Goal: Task Accomplishment & Management: Manage account settings

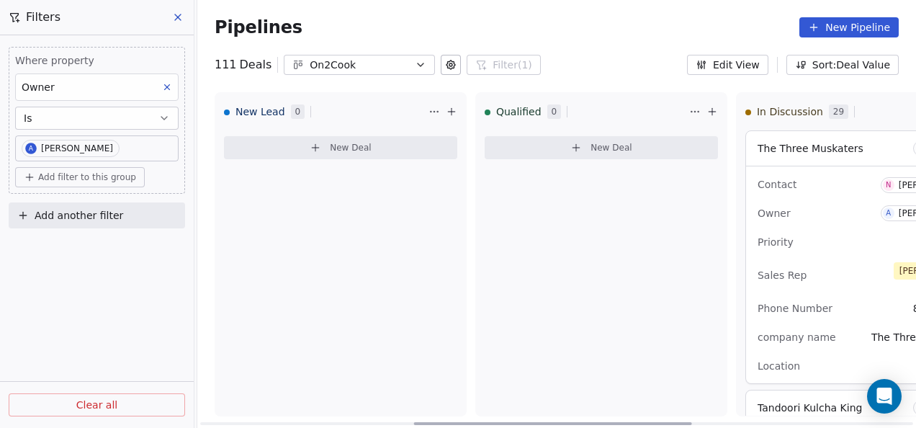
scroll to position [648, 0]
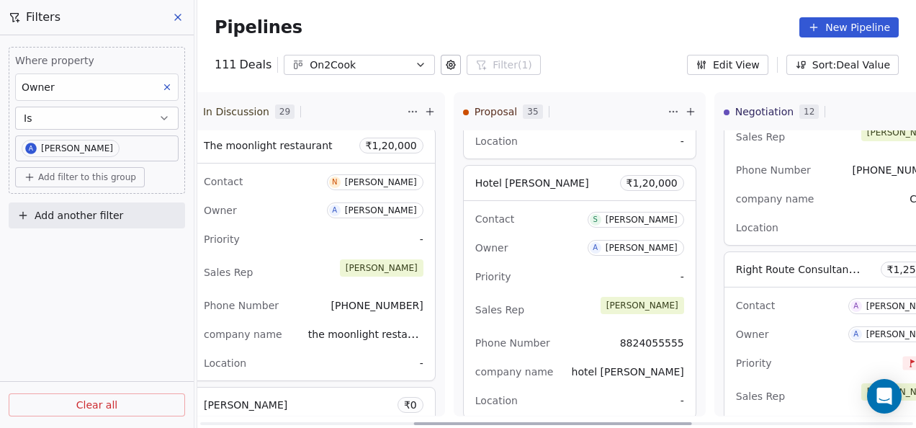
click at [510, 265] on div "Priority -" at bounding box center [579, 276] width 209 height 23
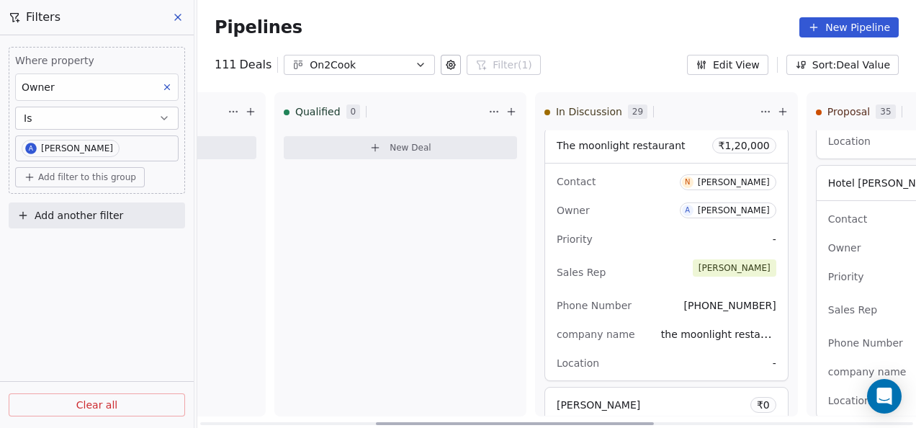
scroll to position [0, 0]
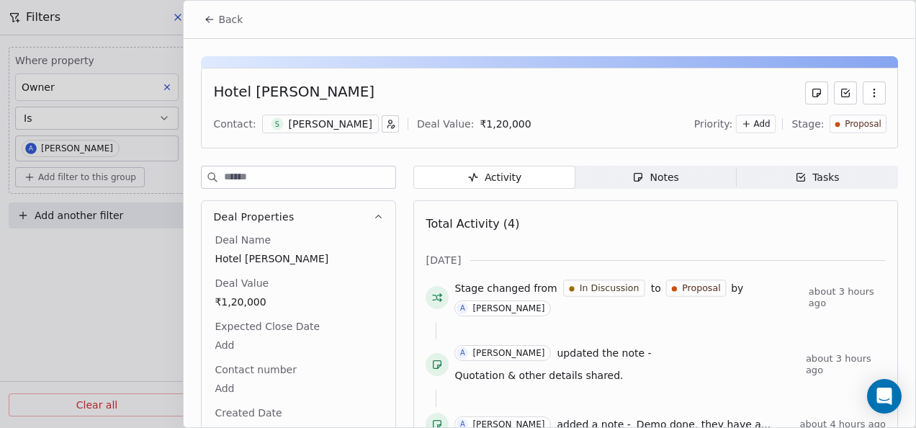
click at [206, 18] on icon at bounding box center [210, 20] width 12 height 12
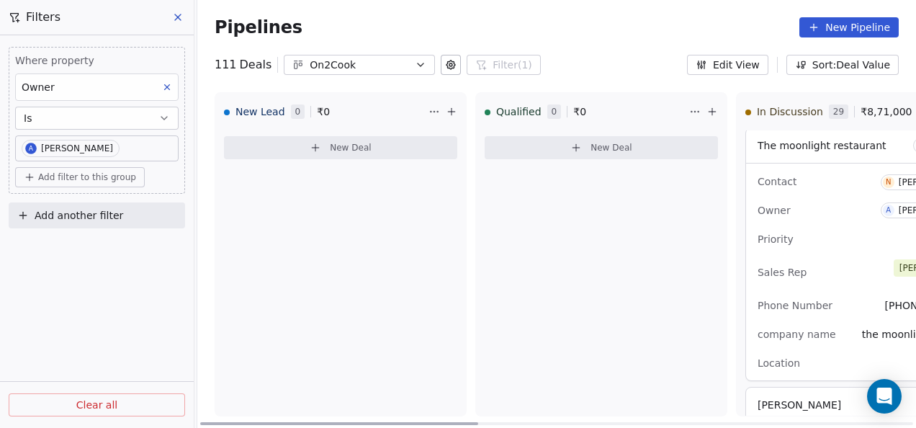
click at [586, 153] on button "New Deal" at bounding box center [601, 147] width 233 height 23
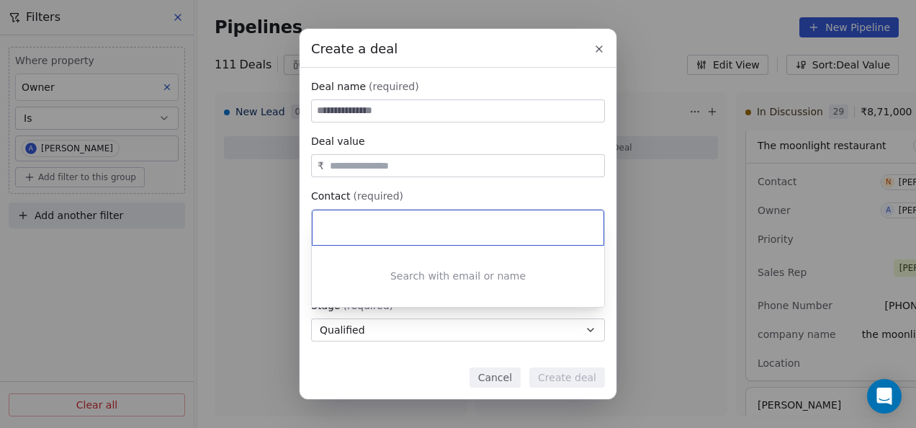
click at [478, 114] on div "Create a deal Deal name (required) Deal value ₹ Contact (required) Select conta…" at bounding box center [458, 214] width 916 height 370
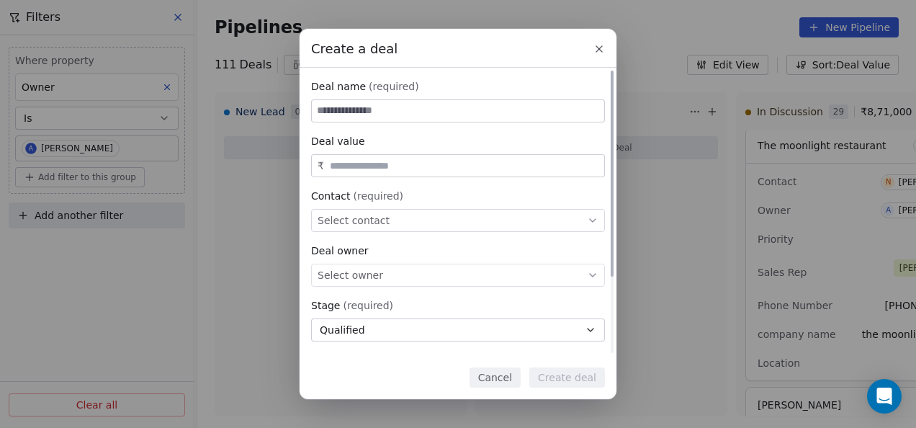
click at [479, 109] on input at bounding box center [458, 111] width 292 height 22
paste input "**********"
click at [321, 113] on input "**********" at bounding box center [458, 111] width 292 height 22
type input "**********"
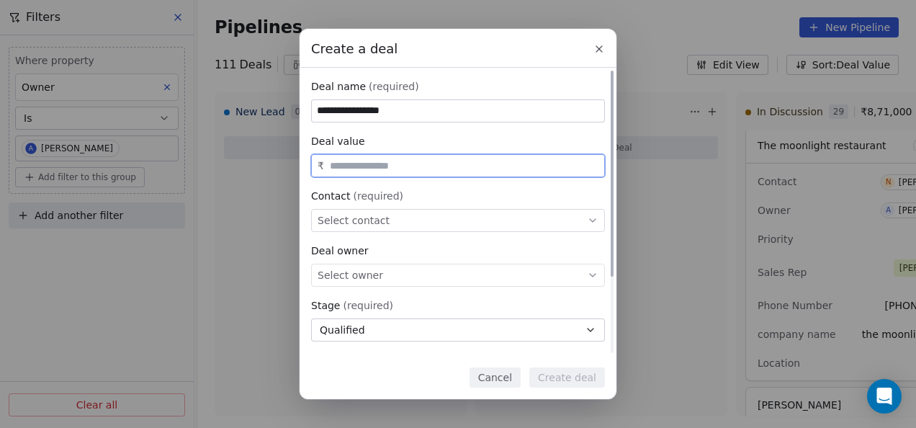
click at [406, 168] on input "text" at bounding box center [464, 166] width 274 height 11
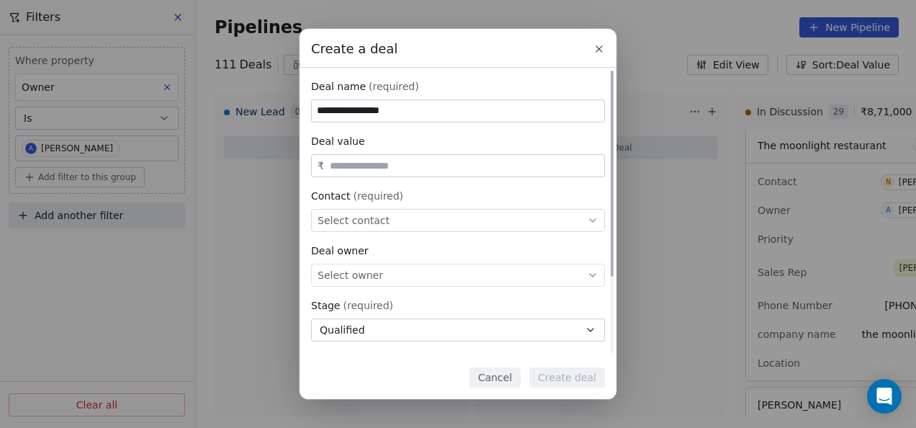
click at [352, 161] on input "text" at bounding box center [464, 166] width 274 height 11
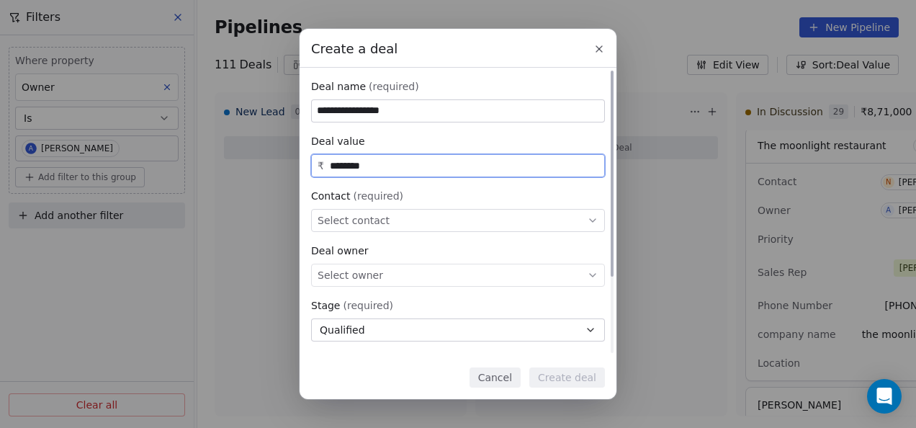
type input "********"
click at [415, 231] on div "Select contact" at bounding box center [458, 220] width 294 height 23
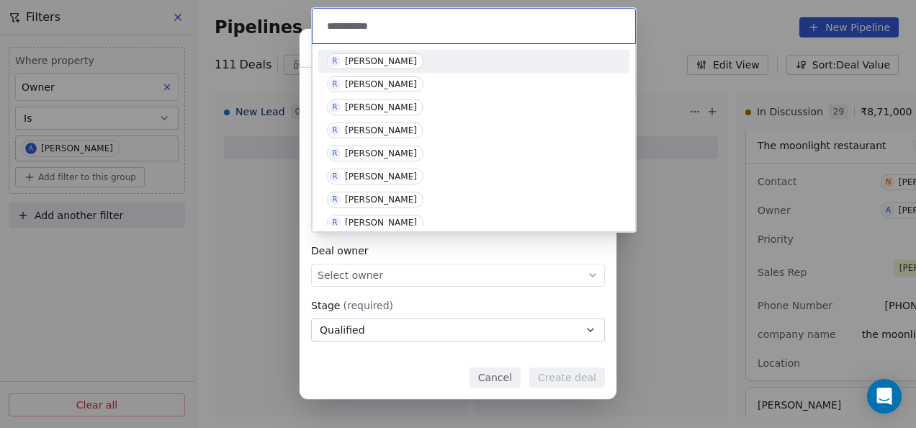
type input "**********"
click at [376, 58] on div "[PERSON_NAME]" at bounding box center [381, 61] width 72 height 10
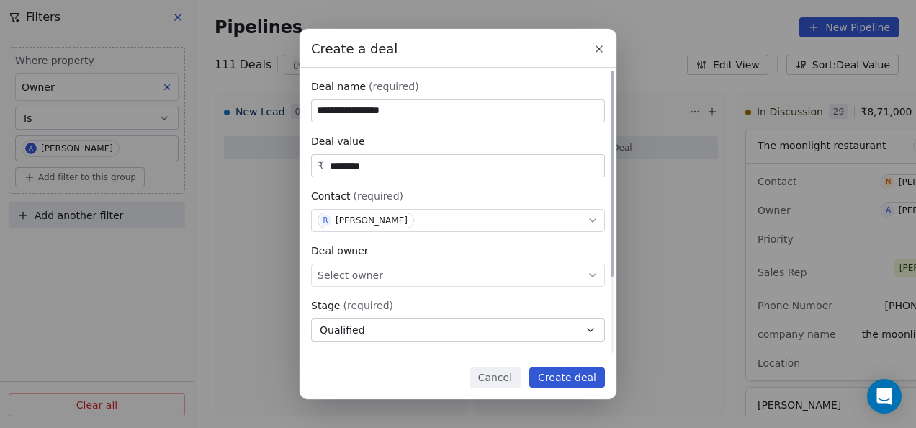
click at [447, 283] on div "Select owner" at bounding box center [458, 275] width 294 height 23
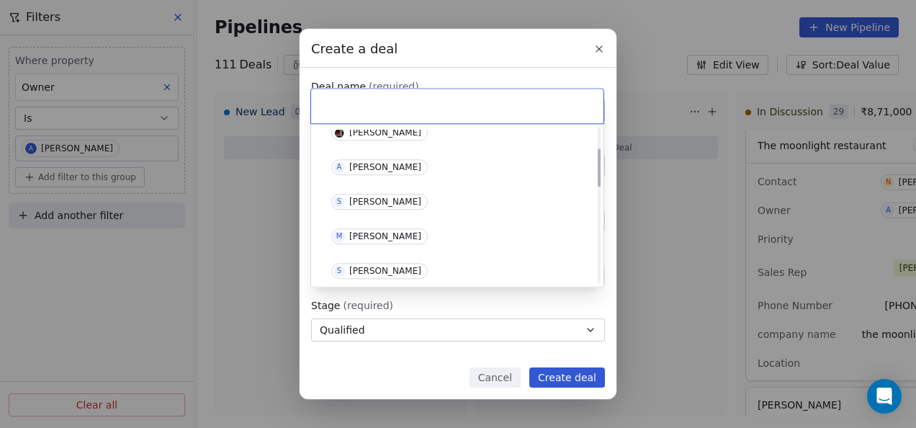
scroll to position [144, 0]
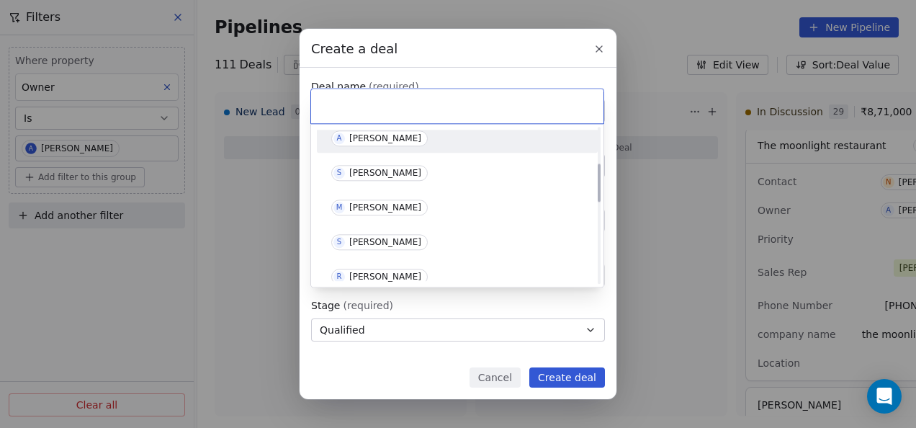
click at [385, 135] on div "[PERSON_NAME]" at bounding box center [385, 138] width 72 height 10
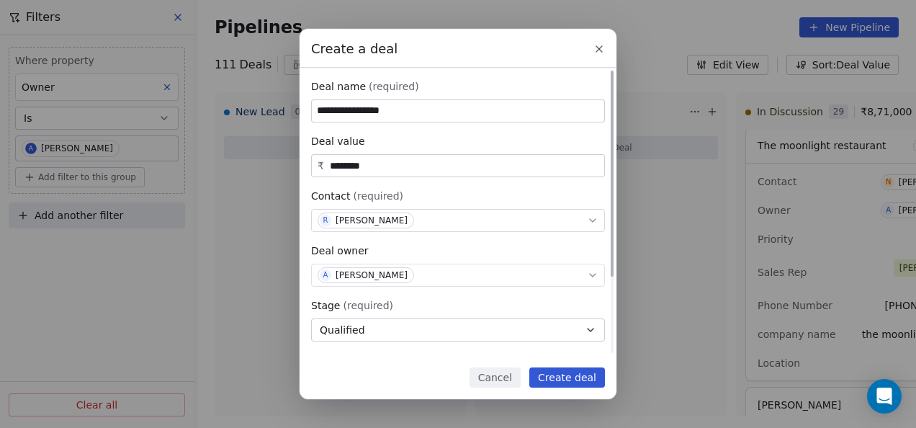
click at [406, 327] on button "Qualified" at bounding box center [458, 329] width 294 height 23
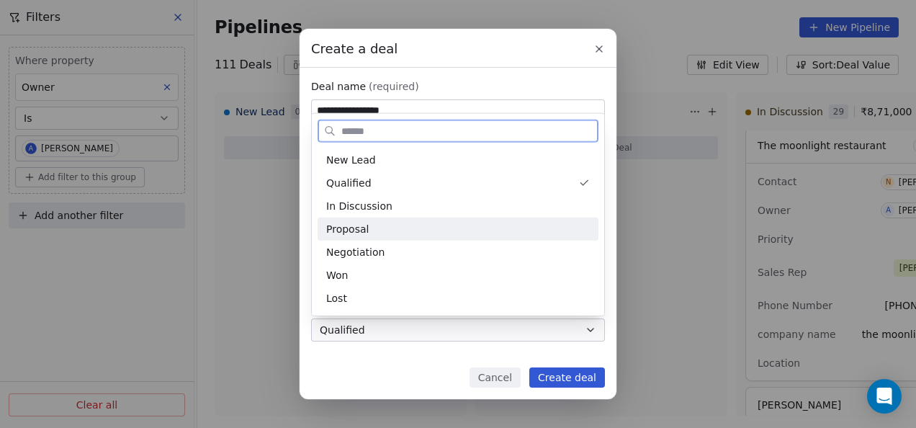
click at [403, 228] on div "Proposal" at bounding box center [458, 228] width 264 height 15
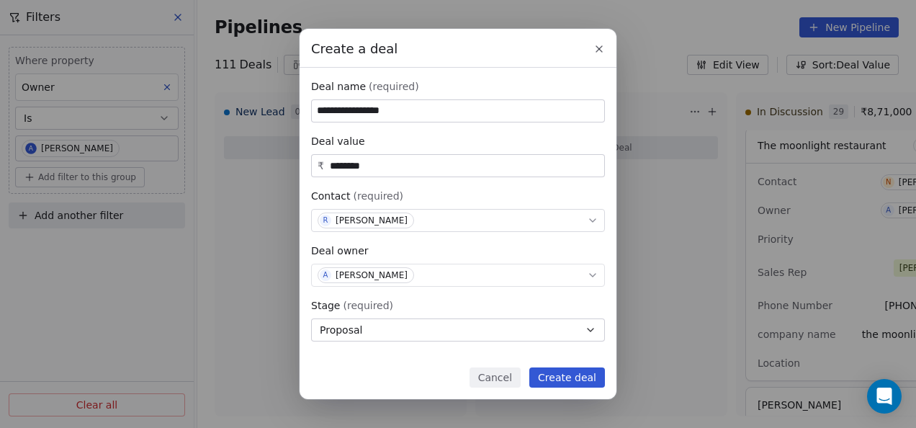
click at [589, 378] on button "Create deal" at bounding box center [567, 377] width 76 height 20
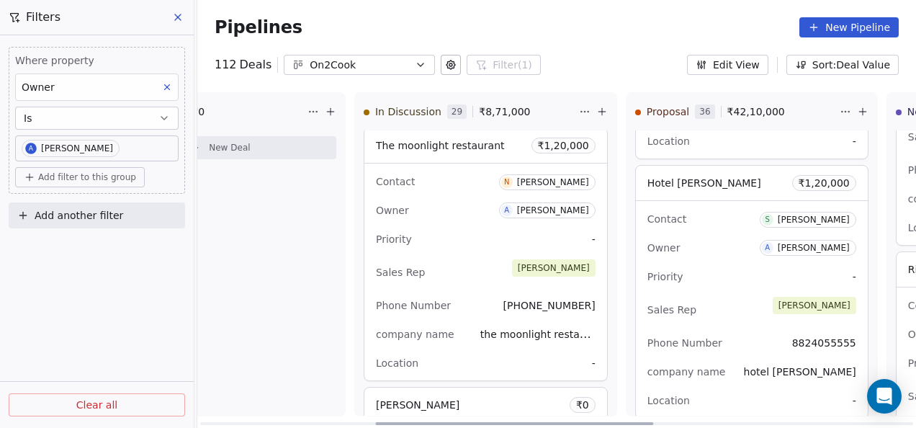
scroll to position [0, 465]
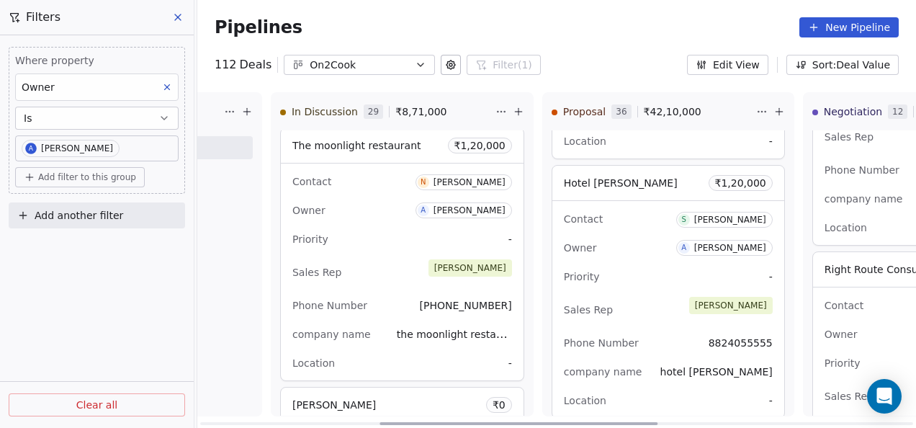
drag, startPoint x: 471, startPoint y: 421, endPoint x: 650, endPoint y: 412, distance: 179.6
click at [650, 422] on div at bounding box center [519, 423] width 278 height 3
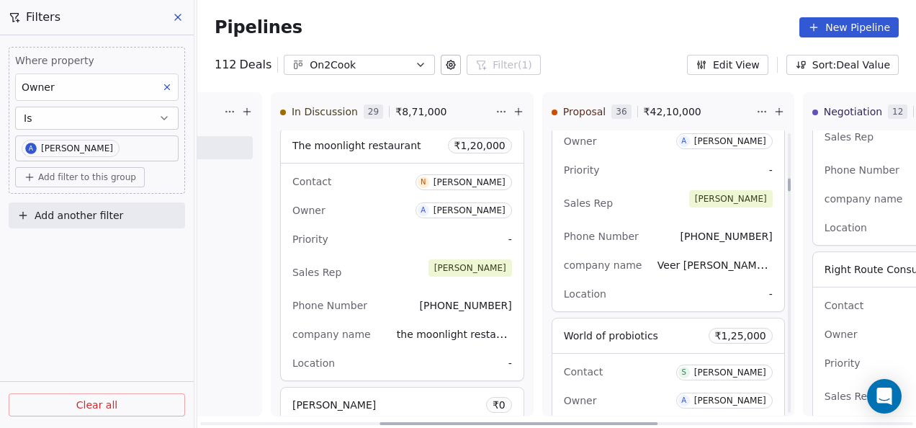
scroll to position [720, 0]
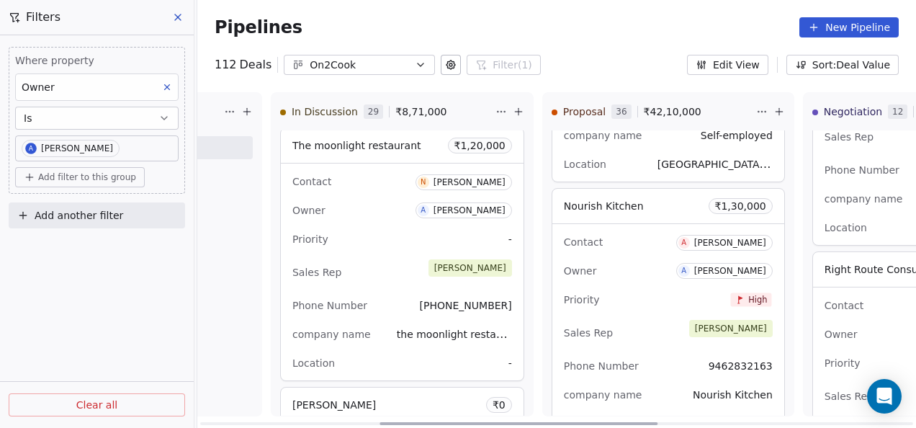
click at [774, 165] on div "Hotel [PERSON_NAME] ₹ 2,40,000 Contact [PERSON_NAME] Owner A [PERSON_NAME] Prio…" at bounding box center [668, 272] width 251 height 285
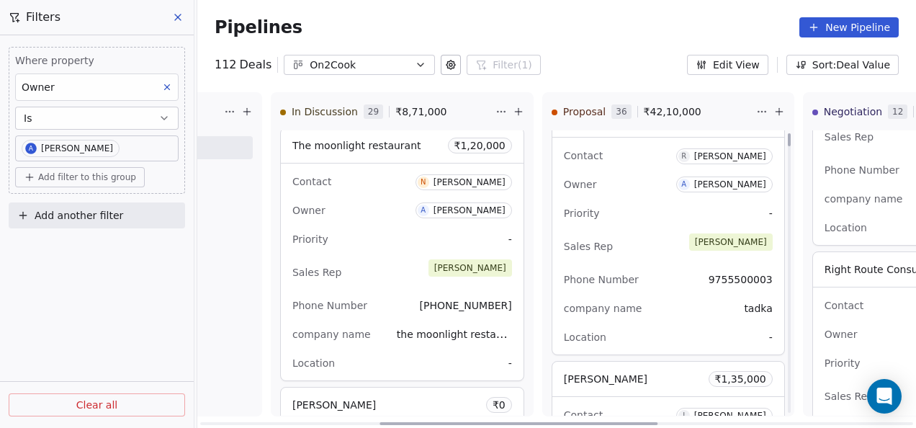
scroll to position [0, 0]
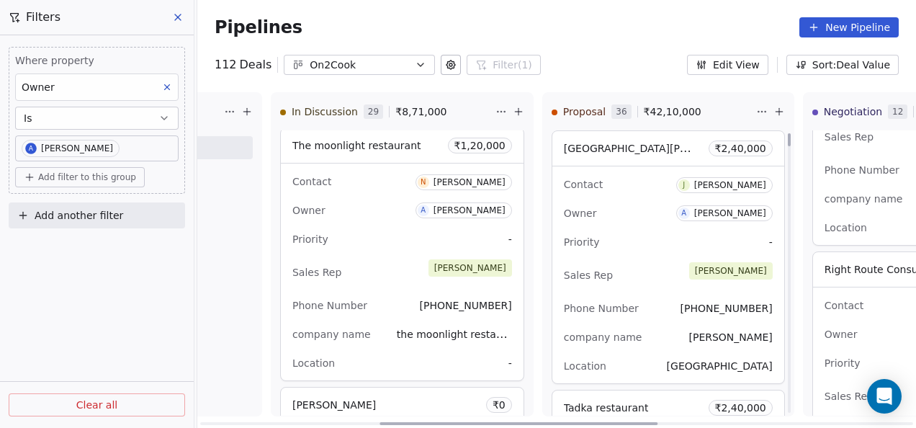
drag, startPoint x: 769, startPoint y: 129, endPoint x: 769, endPoint y: 118, distance: 10.8
click at [788, 133] on div at bounding box center [789, 139] width 3 height 13
click at [622, 197] on div "Contact [PERSON_NAME] Owner A [PERSON_NAME] Priority - Sales Rep [PERSON_NAME] …" at bounding box center [669, 274] width 232 height 217
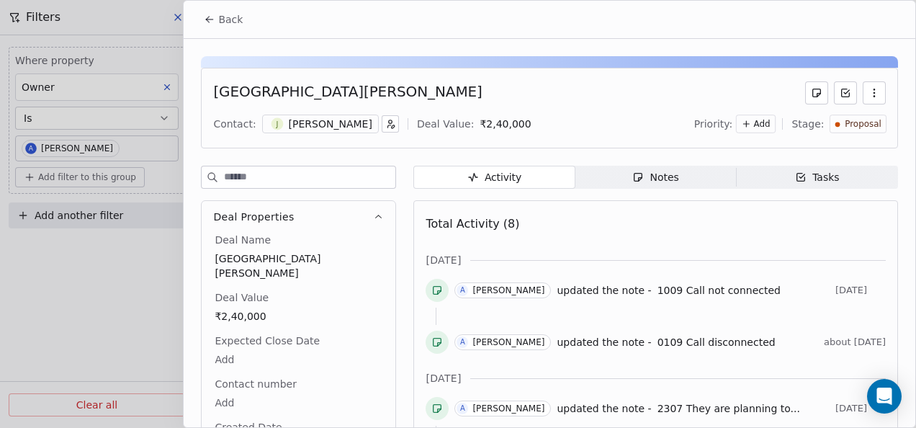
click at [210, 18] on icon at bounding box center [210, 20] width 12 height 12
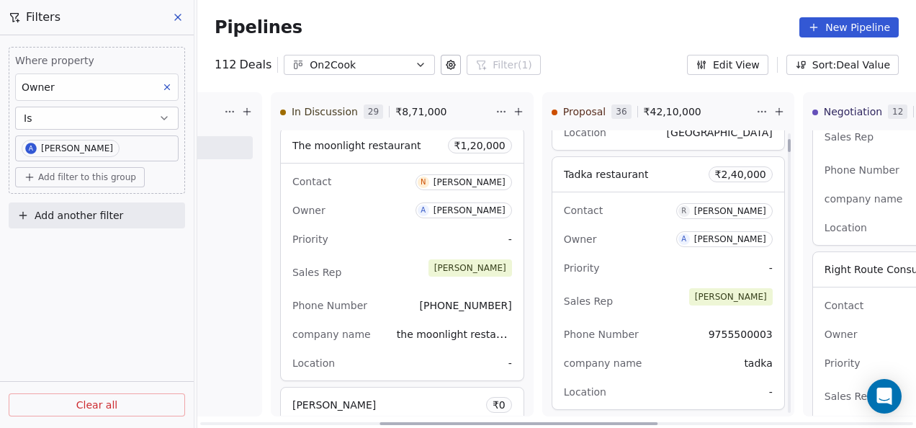
scroll to position [288, 0]
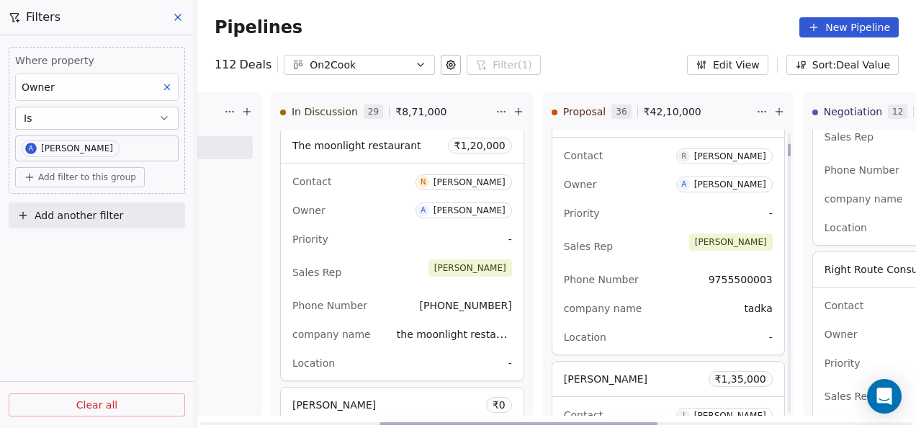
click at [638, 202] on div "Priority -" at bounding box center [668, 213] width 209 height 23
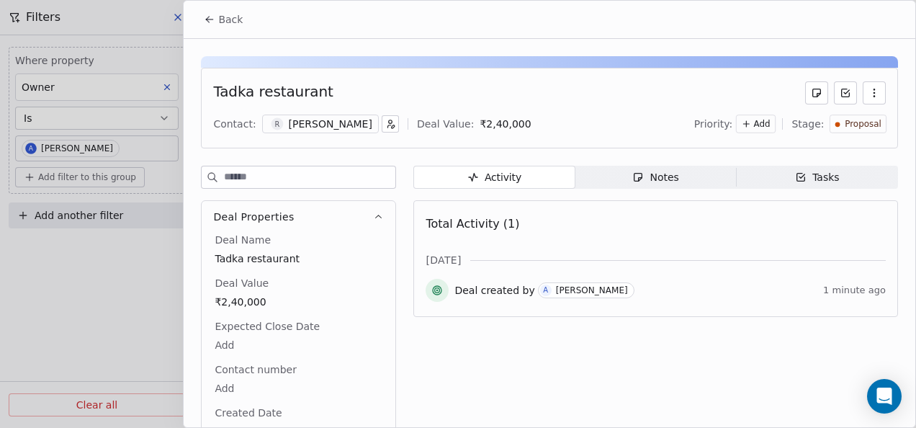
click at [638, 180] on icon "button" at bounding box center [638, 177] width 12 height 12
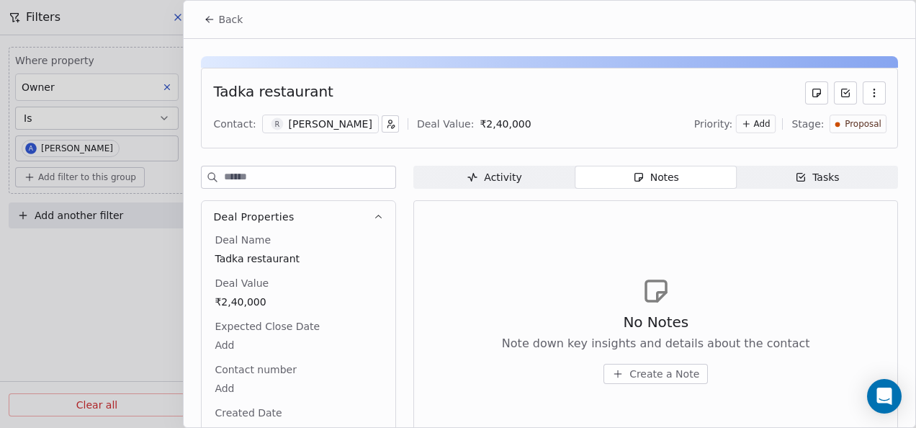
click at [661, 367] on span "Create a Note" at bounding box center [665, 374] width 70 height 14
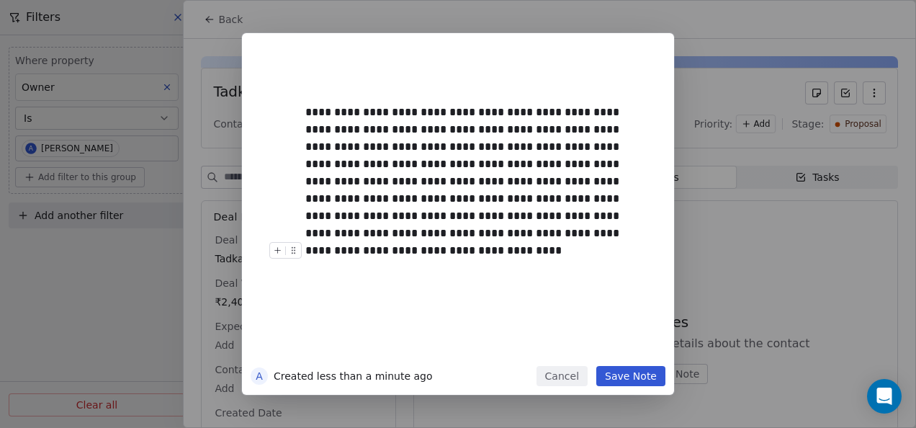
click at [627, 383] on button "Save Note" at bounding box center [630, 376] width 69 height 20
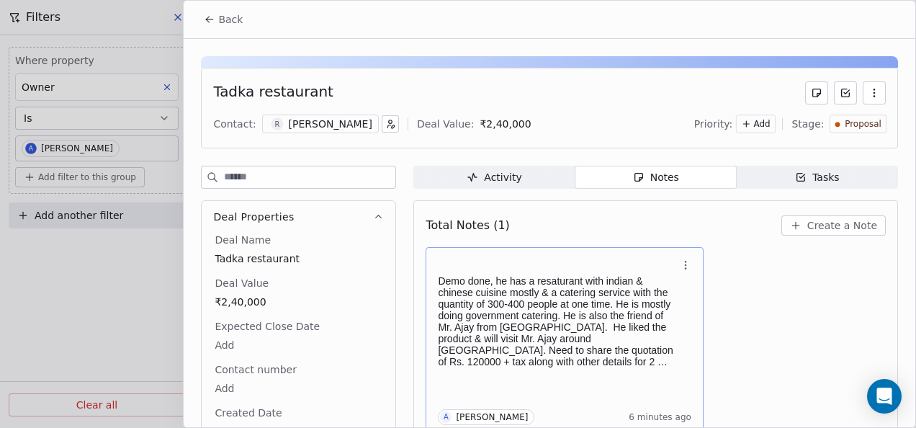
click at [480, 305] on p "Demo done, he has a resaturant with indian & chinese cuisine mostly & a caterin…" at bounding box center [557, 321] width 239 height 92
click at [452, 254] on div "Demo done, he has a resaturant with indian & chinese cuisine mostly & a caterin…" at bounding box center [565, 340] width 278 height 187
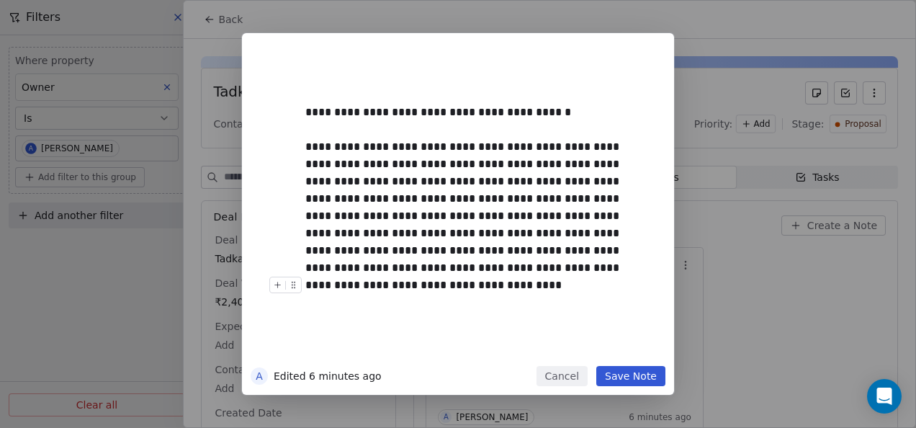
click at [622, 385] on button "Save Note" at bounding box center [630, 376] width 69 height 20
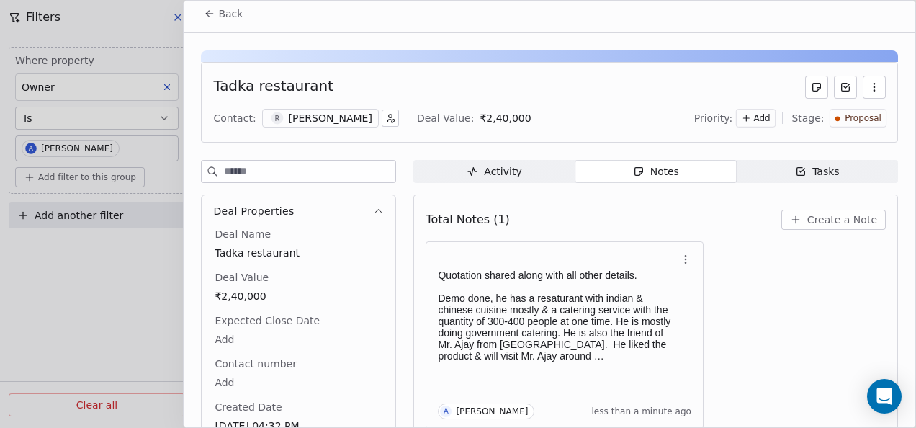
click at [216, 10] on button "Back" at bounding box center [223, 14] width 56 height 26
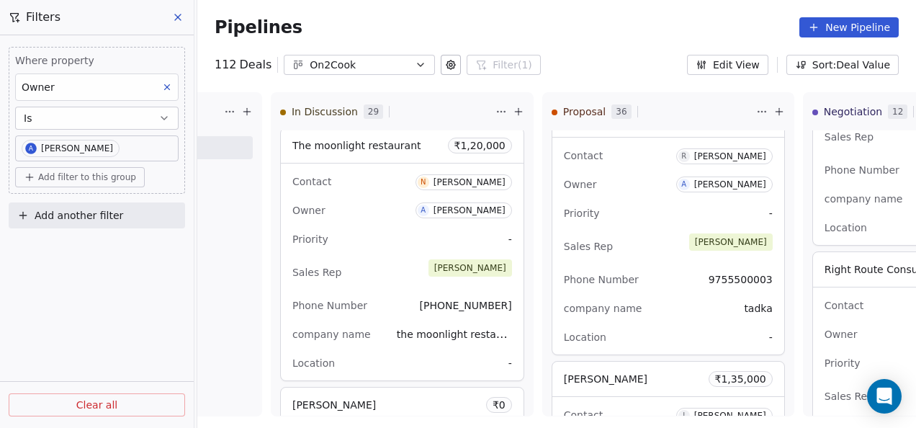
click at [178, 17] on icon at bounding box center [178, 17] width 6 height 6
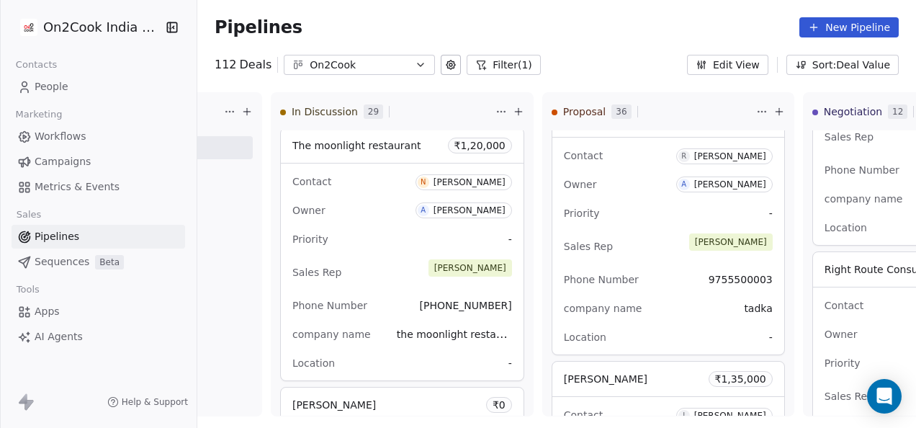
click at [89, 81] on link "People" at bounding box center [99, 87] width 174 height 24
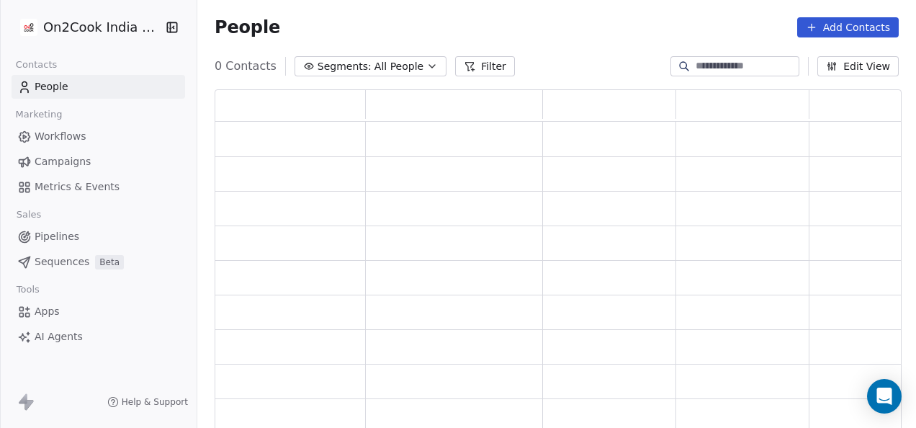
scroll to position [331, 676]
click at [497, 69] on button "Filter" at bounding box center [495, 66] width 60 height 20
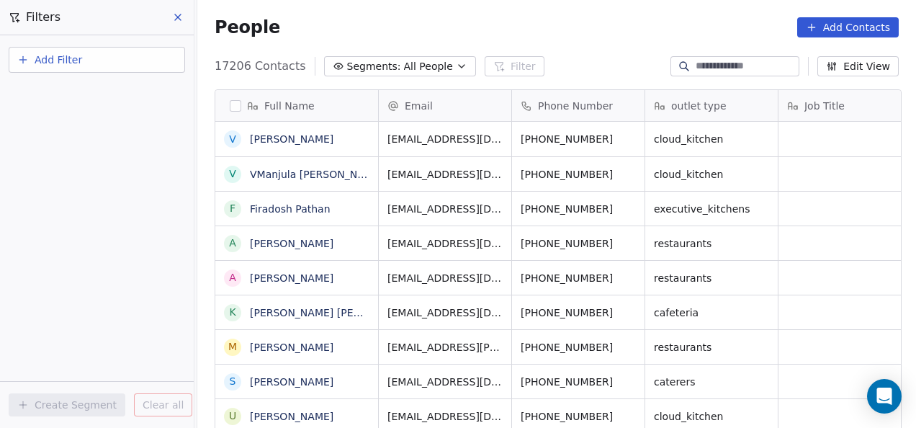
scroll to position [365, 710]
click at [151, 66] on button "Add Filter" at bounding box center [97, 60] width 176 height 26
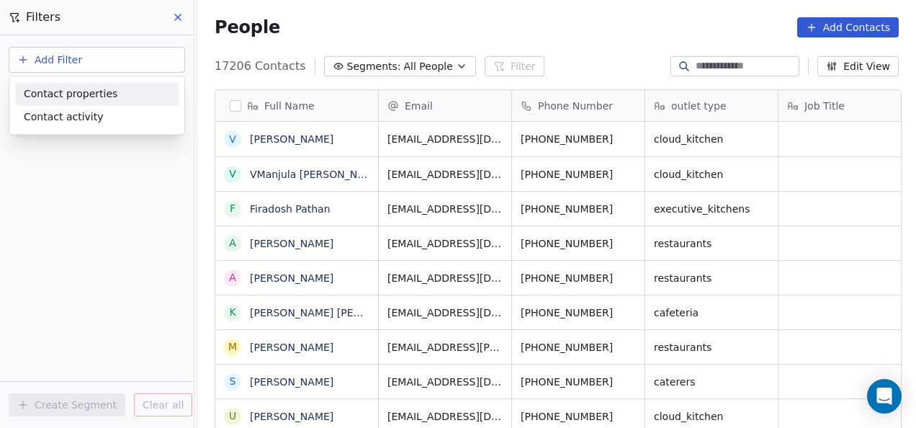
click at [138, 88] on div "Contact properties" at bounding box center [97, 93] width 146 height 15
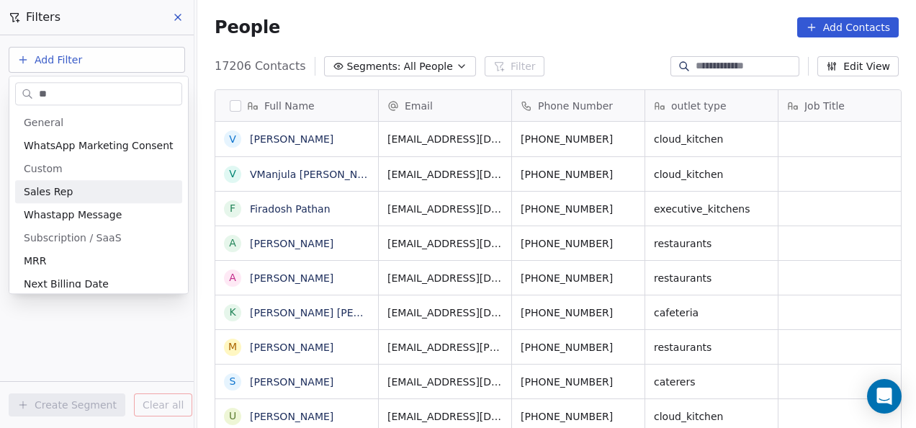
type input "**"
click at [76, 191] on div "Sales Rep" at bounding box center [99, 191] width 150 height 14
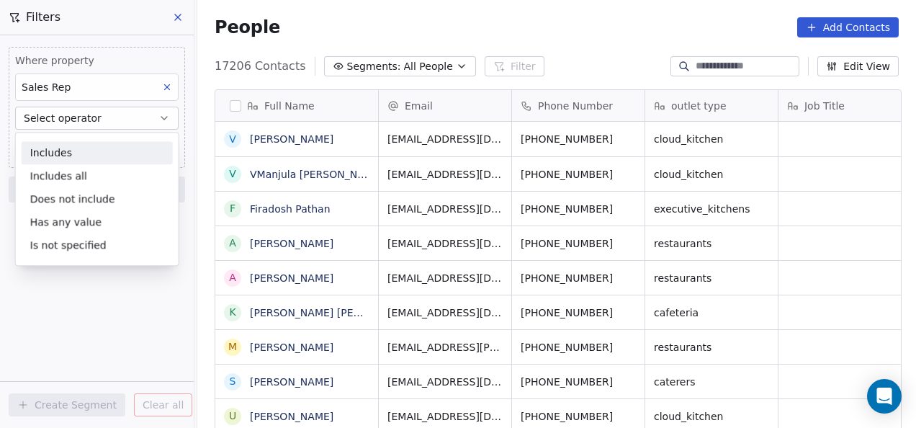
click at [55, 115] on span "Select operator" at bounding box center [63, 118] width 78 height 14
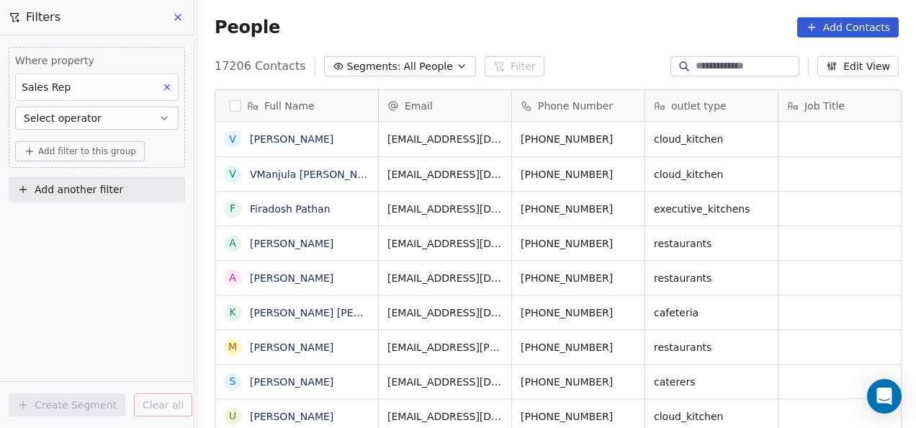
click at [58, 111] on button "Select operator" at bounding box center [97, 118] width 164 height 23
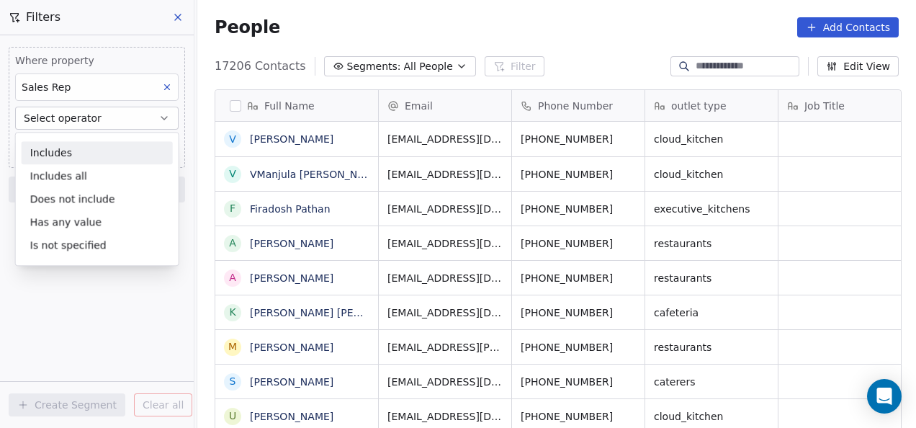
click at [65, 149] on div "Includes" at bounding box center [97, 152] width 151 height 23
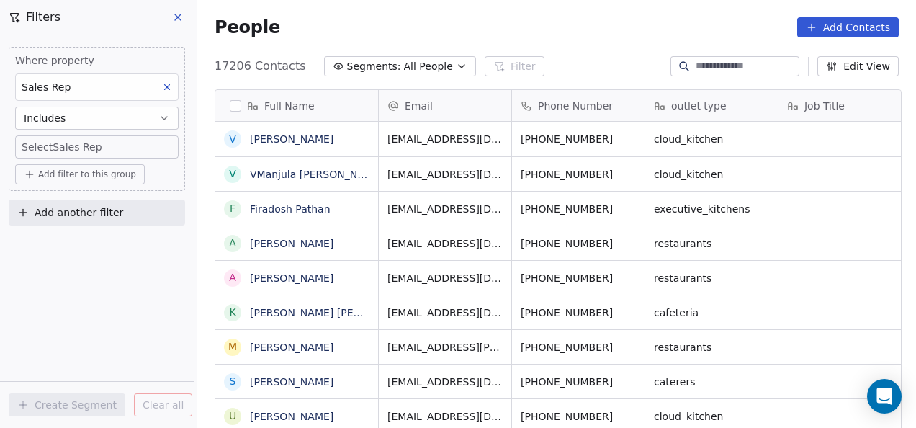
click at [65, 149] on body "On2Cook India Pvt. Ltd. Contacts People Marketing Workflows Campaigns Metrics &…" at bounding box center [458, 214] width 916 height 428
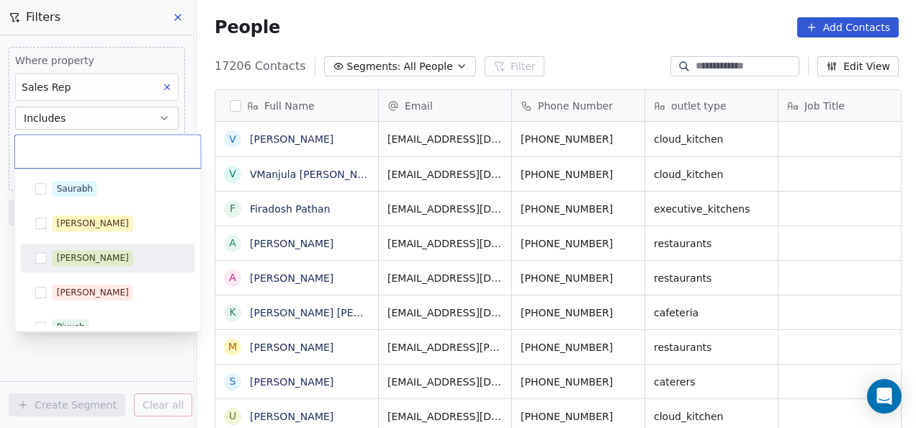
click at [70, 246] on div "[PERSON_NAME]" at bounding box center [108, 257] width 163 height 23
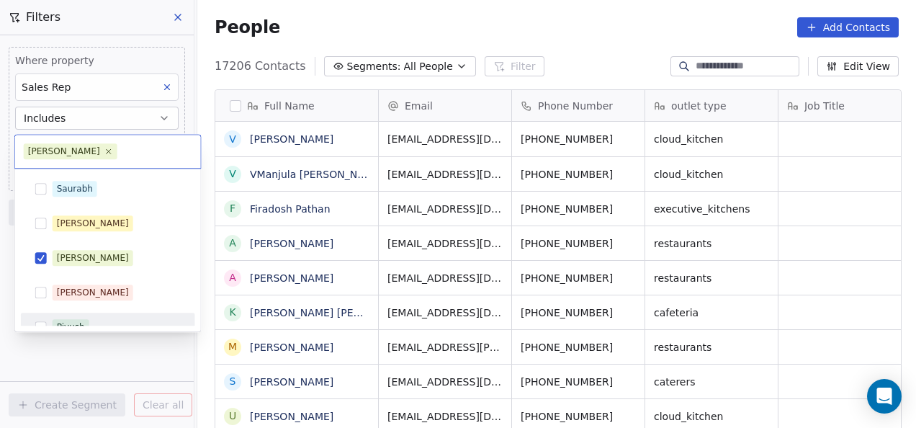
click at [121, 342] on html "On2Cook India Pvt. Ltd. Contacts People Marketing Workflows Campaigns Metrics &…" at bounding box center [458, 214] width 916 height 428
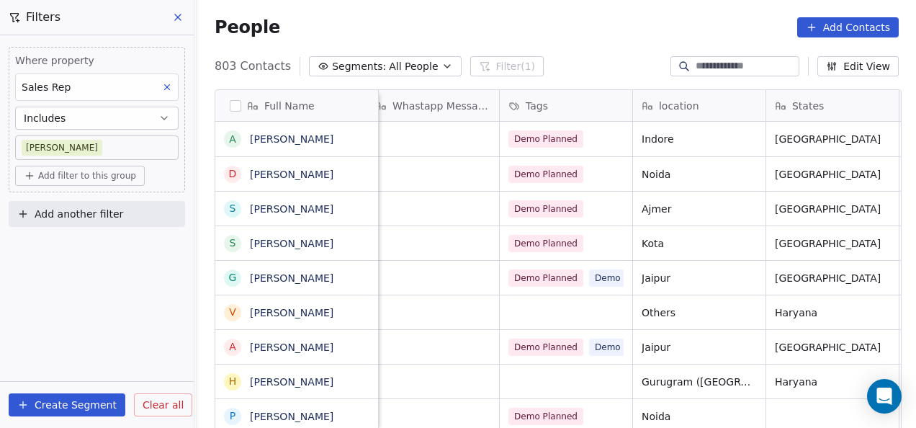
scroll to position [0, 947]
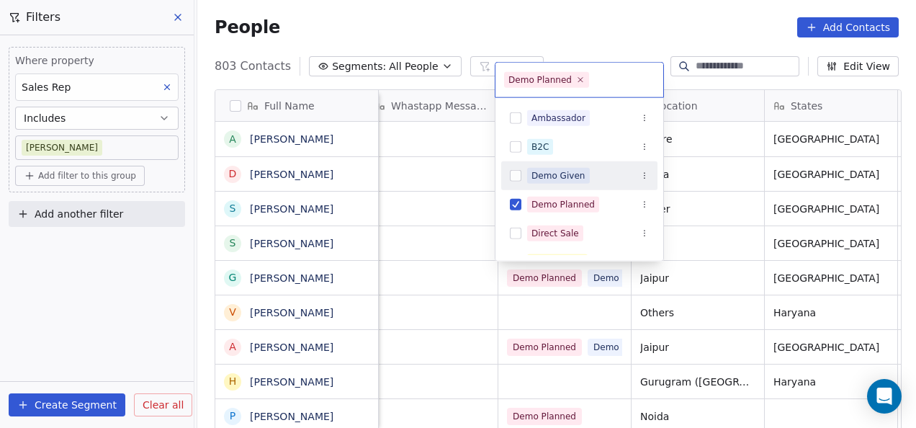
click at [568, 170] on div "Demo Given" at bounding box center [559, 175] width 54 height 13
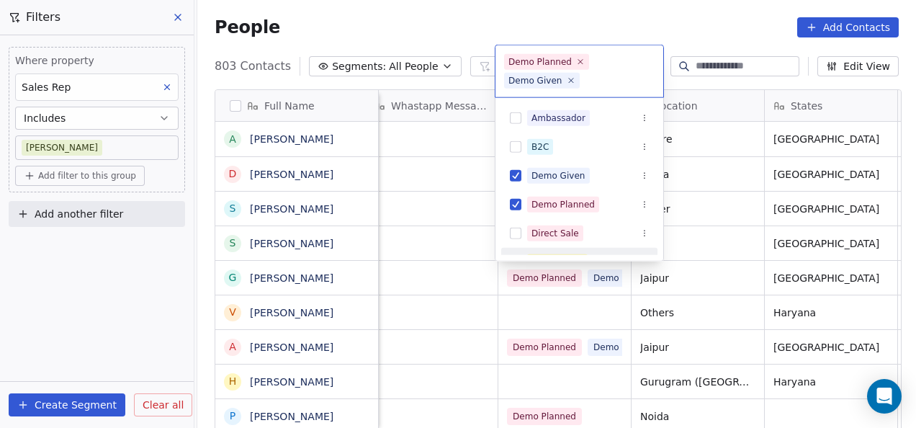
click at [723, 243] on html "On2Cook India Pvt. Ltd. Contacts People Marketing Workflows Campaigns Metrics &…" at bounding box center [458, 214] width 916 height 428
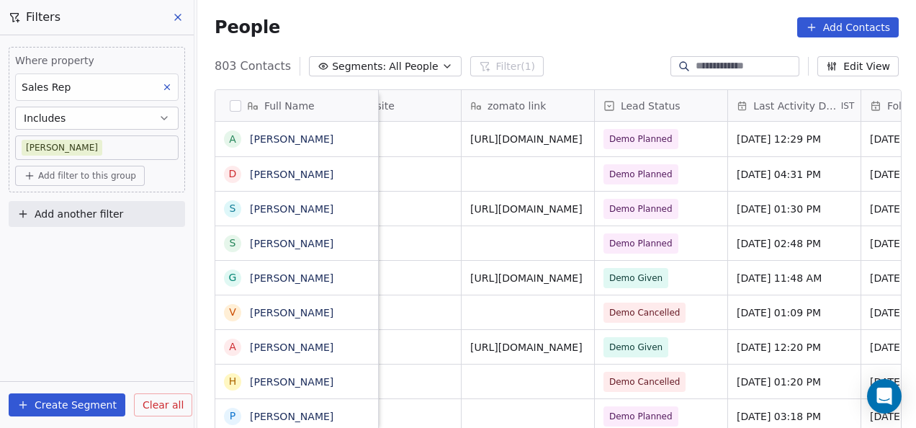
scroll to position [0, 1783]
click at [679, 249] on span "Demo Planned" at bounding box center [648, 243] width 88 height 20
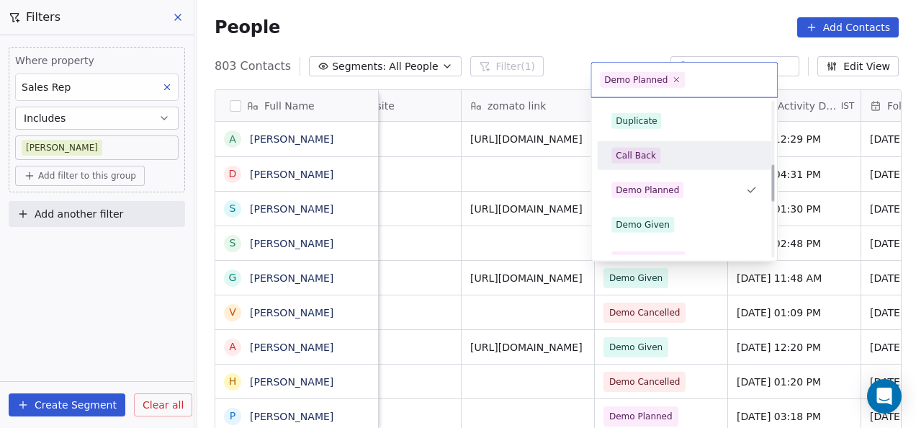
scroll to position [288, 0]
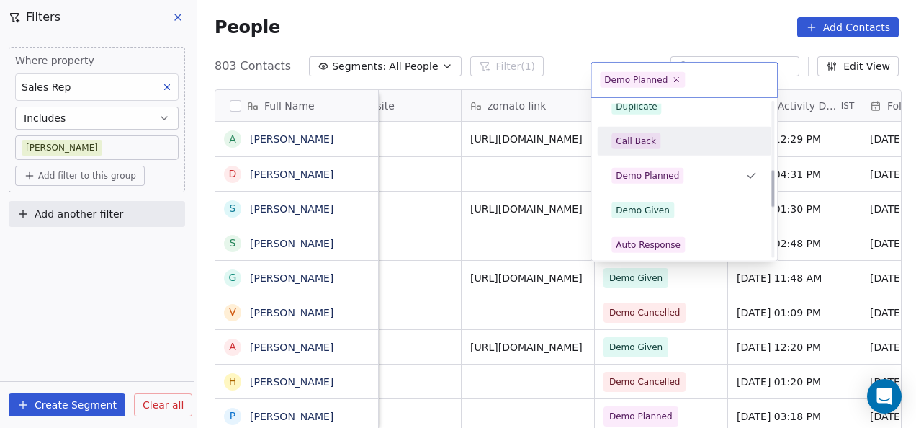
click at [649, 210] on div "Demo Given" at bounding box center [643, 210] width 54 height 13
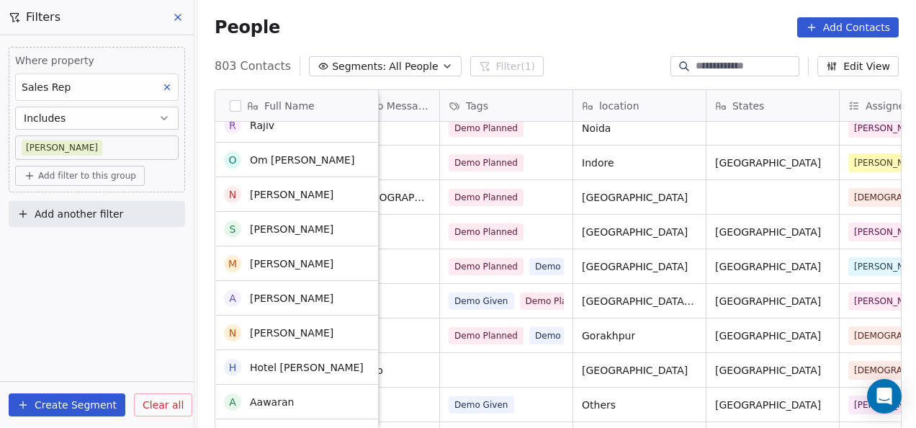
scroll to position [360, 0]
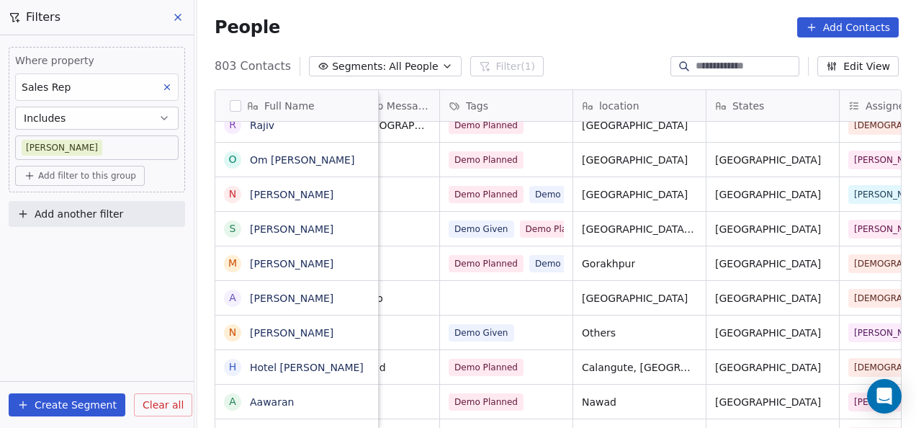
drag, startPoint x: 180, startPoint y: 22, endPoint x: 529, endPoint y: 63, distance: 351.9
click at [180, 22] on icon at bounding box center [178, 18] width 12 height 12
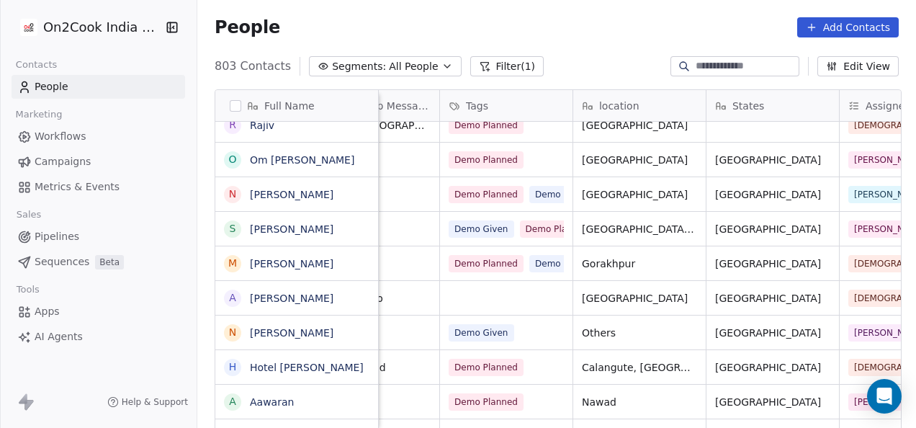
click at [705, 66] on input at bounding box center [746, 66] width 101 height 14
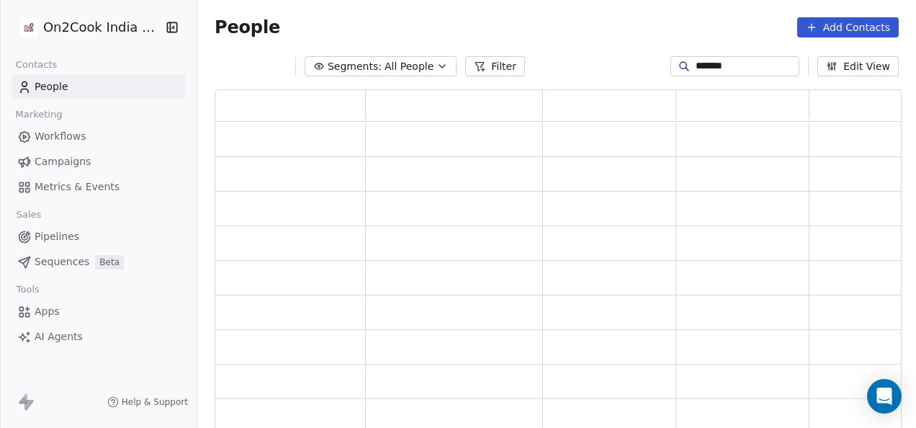
scroll to position [331, 676]
type input "**********"
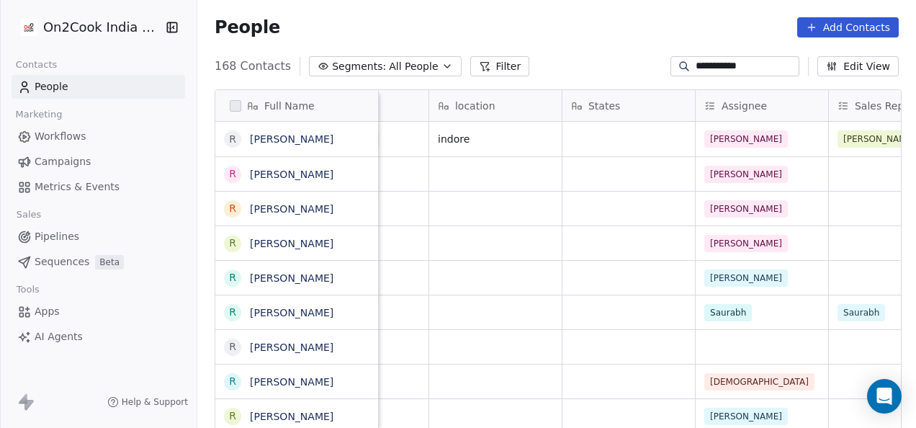
scroll to position [11, 996]
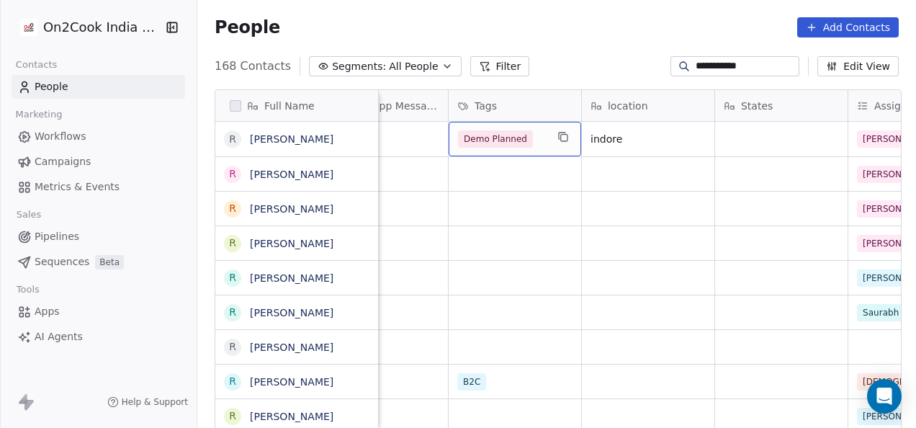
click at [536, 130] on div "Demo Planned" at bounding box center [502, 138] width 88 height 17
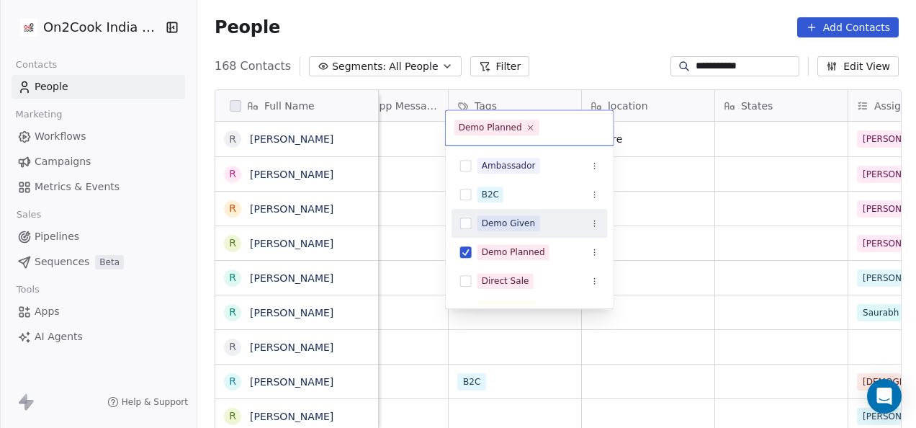
click at [526, 225] on div "Demo Given" at bounding box center [509, 223] width 54 height 13
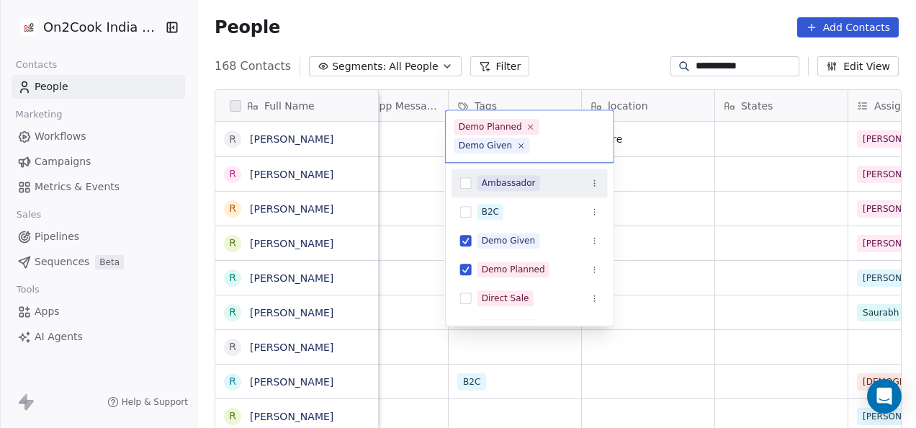
click at [679, 141] on html "**********" at bounding box center [458, 214] width 916 height 428
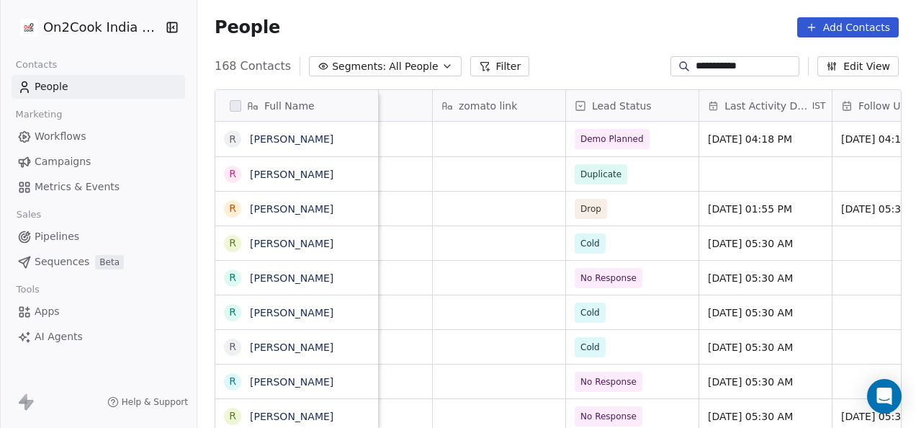
scroll to position [11, 1830]
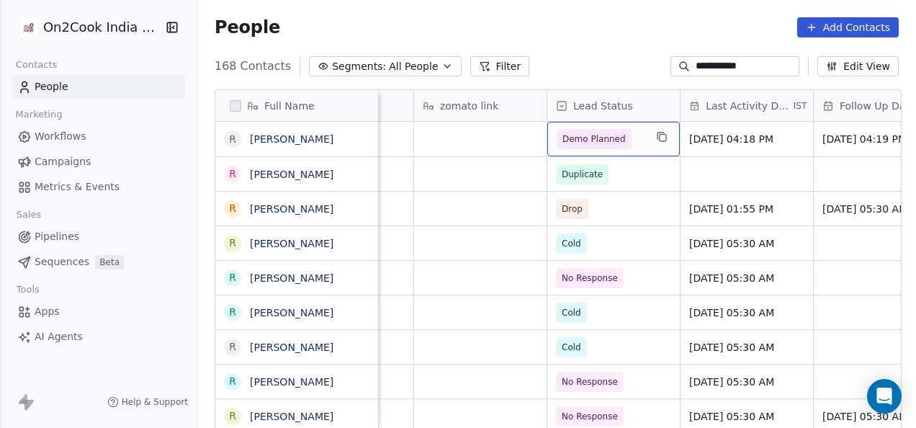
click at [618, 132] on span "Demo Planned" at bounding box center [594, 139] width 63 height 14
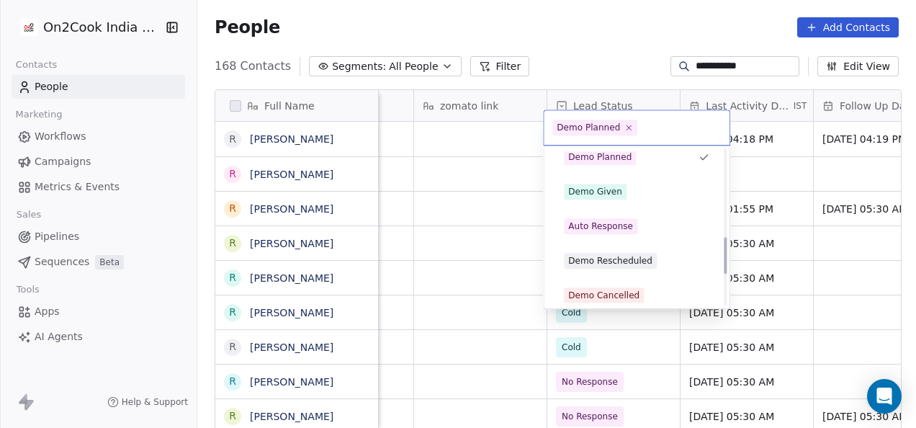
scroll to position [367, 0]
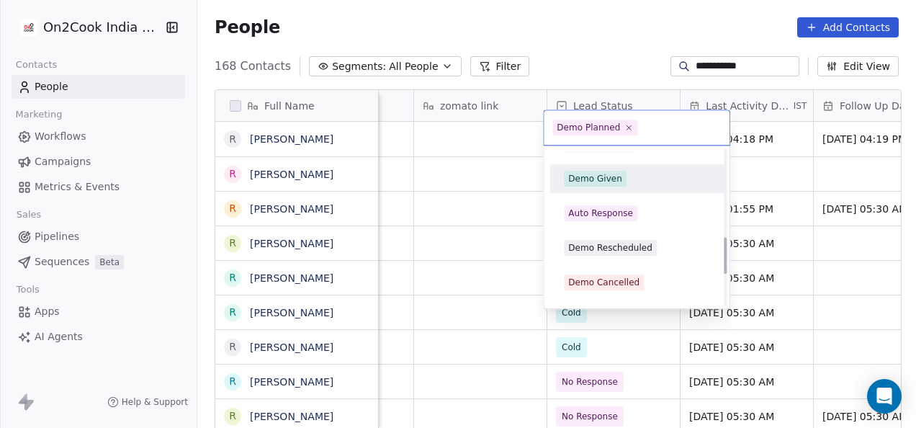
click at [612, 172] on div "Demo Given" at bounding box center [595, 178] width 54 height 13
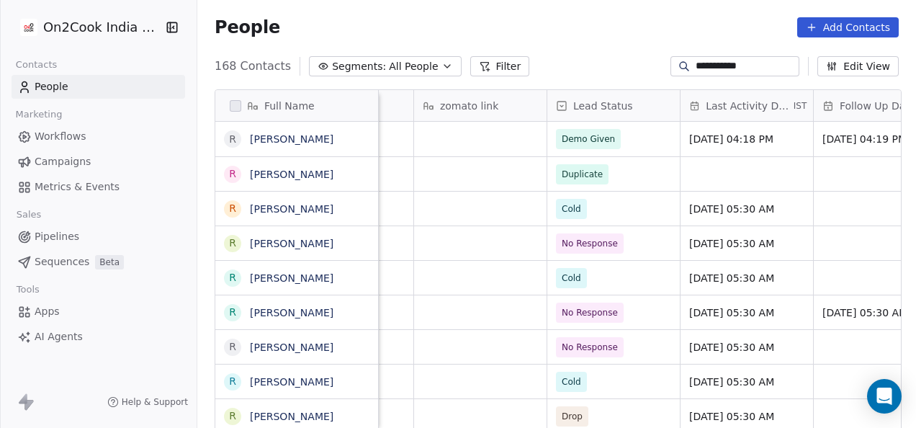
click at [487, 68] on button "Filter" at bounding box center [500, 66] width 60 height 20
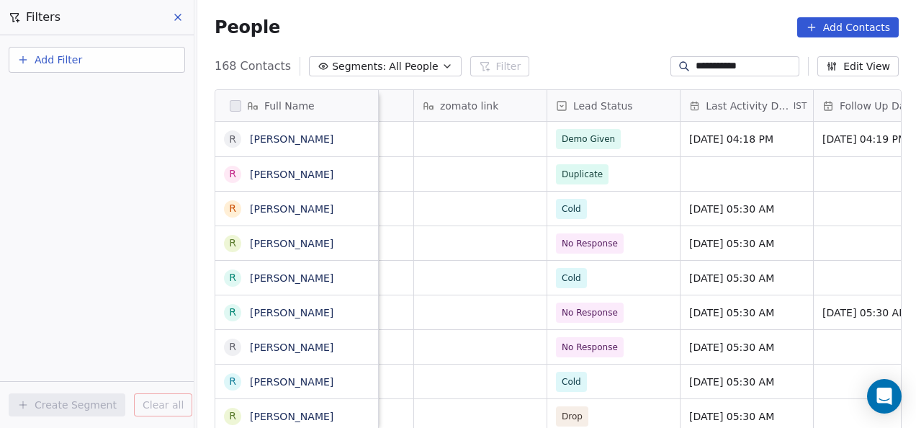
click at [146, 65] on button "Add Filter" at bounding box center [97, 60] width 176 height 26
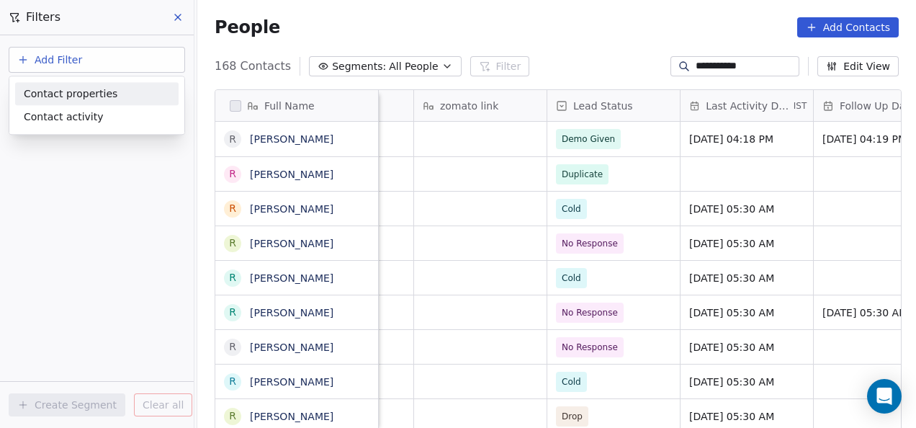
click at [122, 92] on div "Contact properties" at bounding box center [97, 93] width 146 height 15
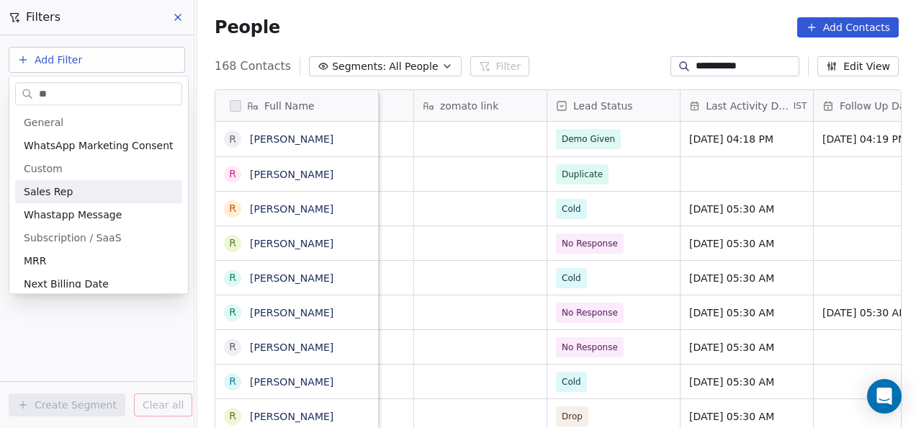
type input "**"
click at [86, 196] on div "Sales Rep" at bounding box center [99, 191] width 150 height 14
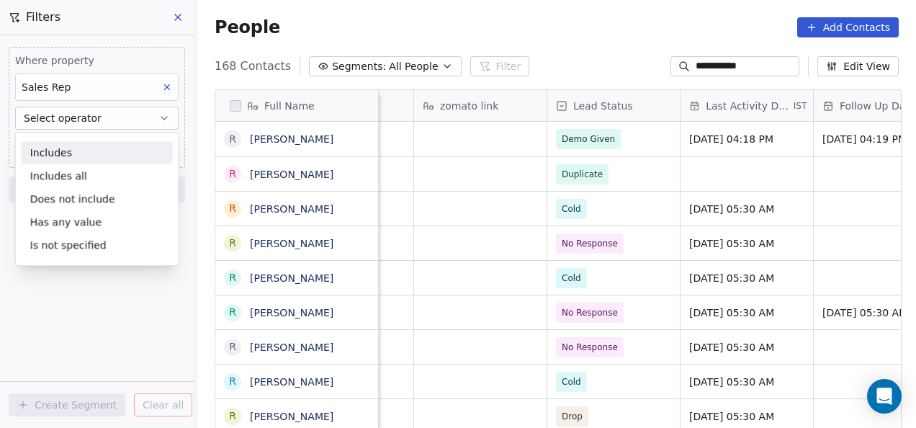
click at [83, 120] on span "Select operator" at bounding box center [63, 118] width 78 height 14
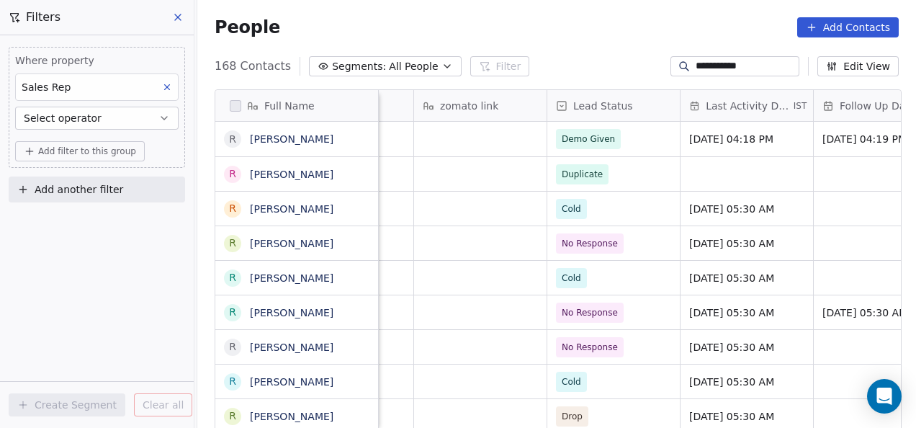
click at [85, 126] on button "Select operator" at bounding box center [97, 118] width 164 height 23
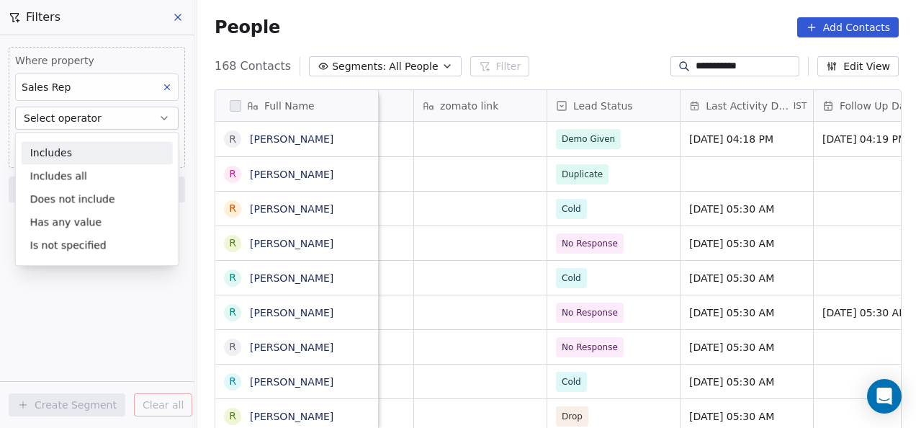
click at [78, 149] on div "Includes" at bounding box center [97, 152] width 151 height 23
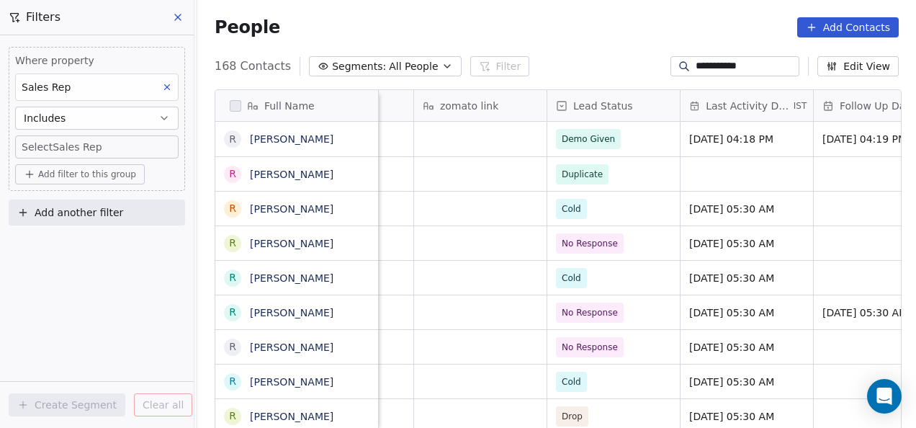
click at [83, 147] on body "**********" at bounding box center [458, 214] width 916 height 428
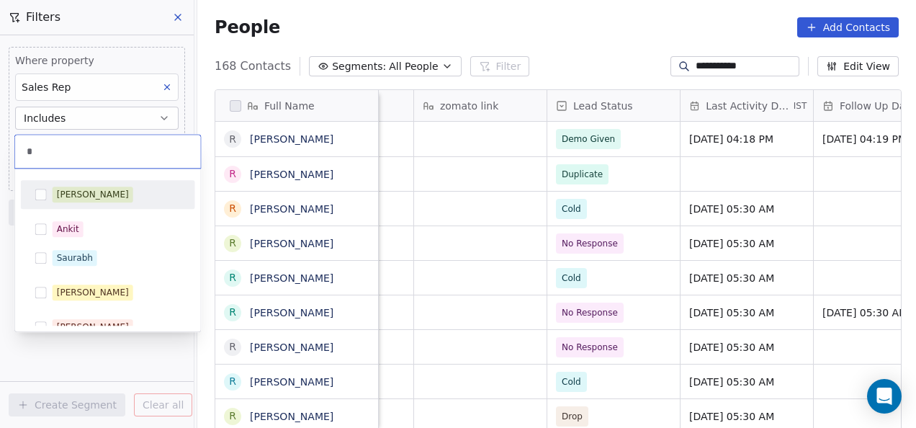
type input "*"
click at [78, 196] on div "[PERSON_NAME]" at bounding box center [93, 194] width 72 height 13
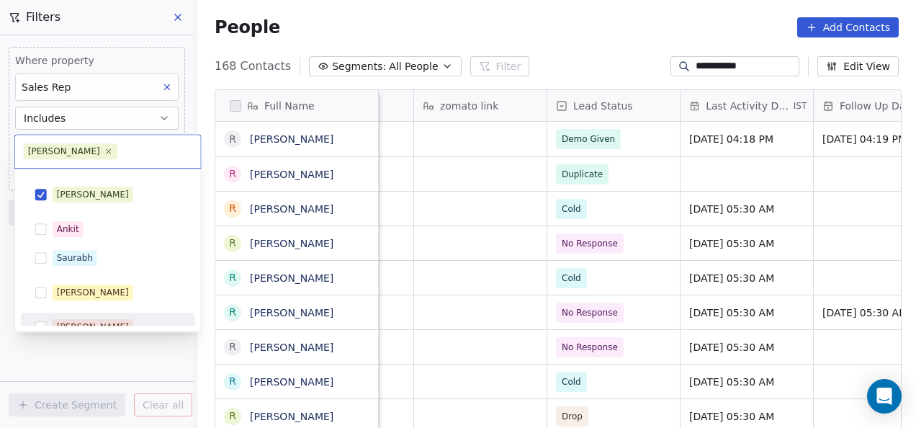
click at [105, 339] on html "**********" at bounding box center [458, 214] width 916 height 428
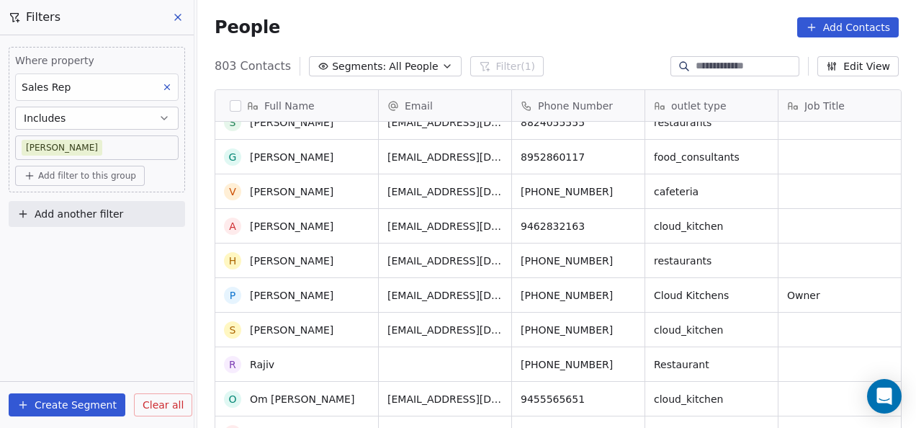
scroll to position [144, 0]
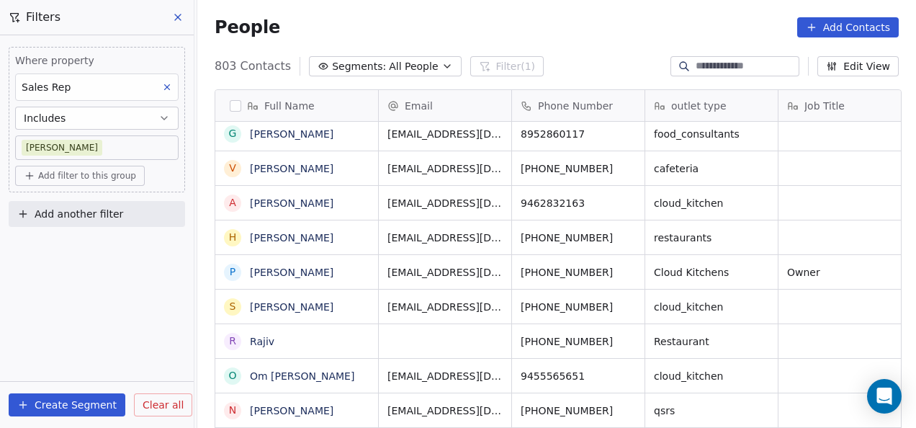
click at [713, 68] on input at bounding box center [746, 66] width 101 height 14
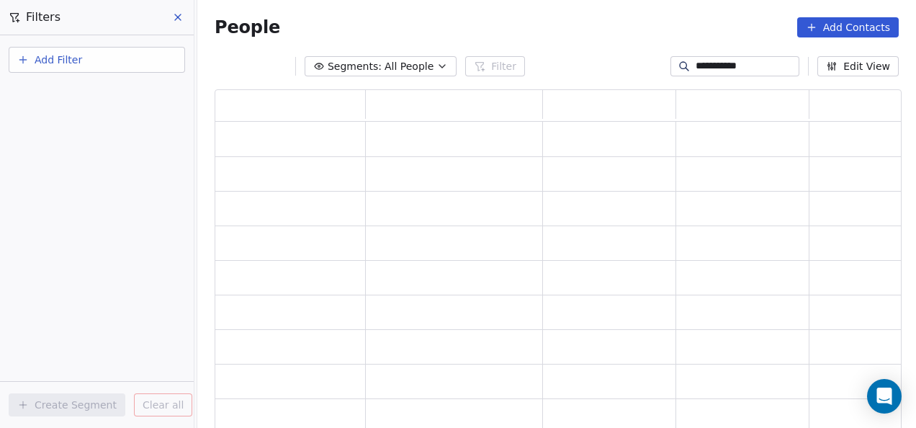
type input "**********"
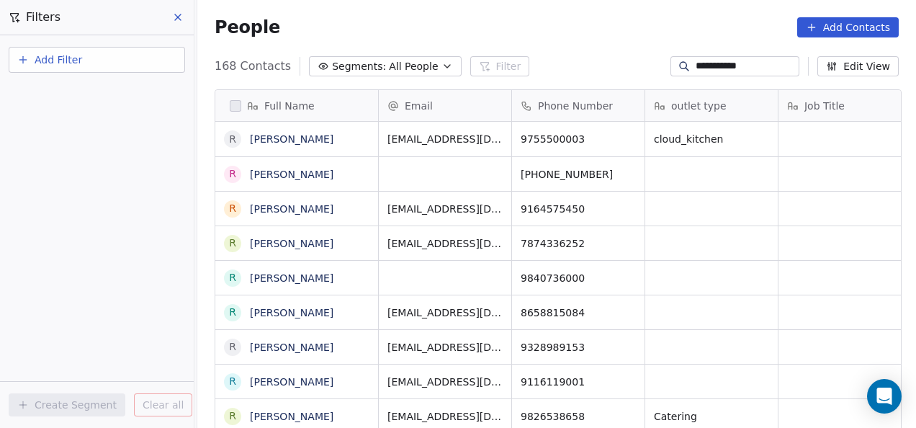
click at [726, 72] on input "**********" at bounding box center [746, 66] width 101 height 14
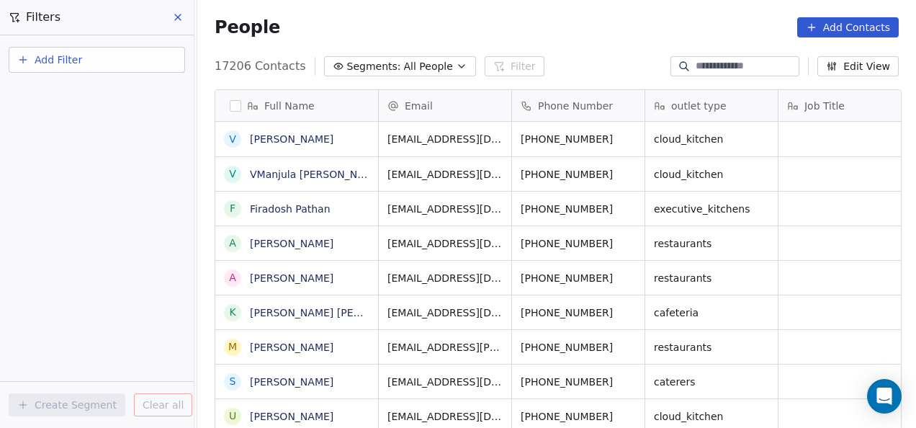
click at [156, 48] on button "Add Filter" at bounding box center [97, 60] width 176 height 26
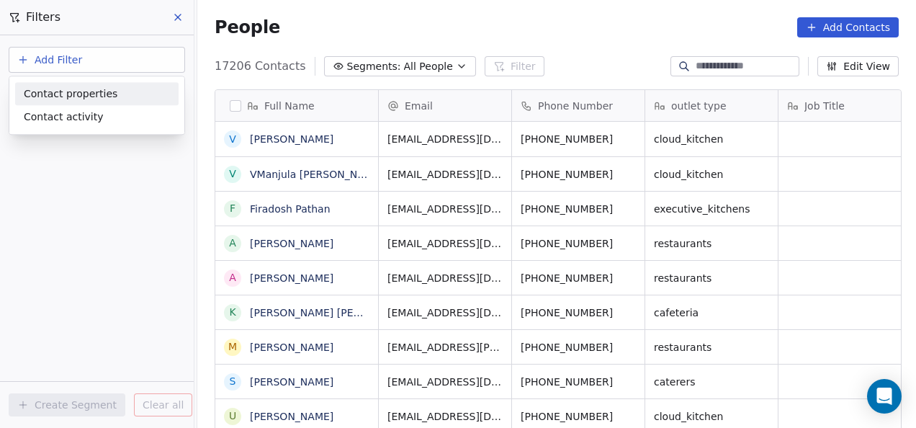
click at [138, 94] on div "Contact properties" at bounding box center [97, 93] width 146 height 15
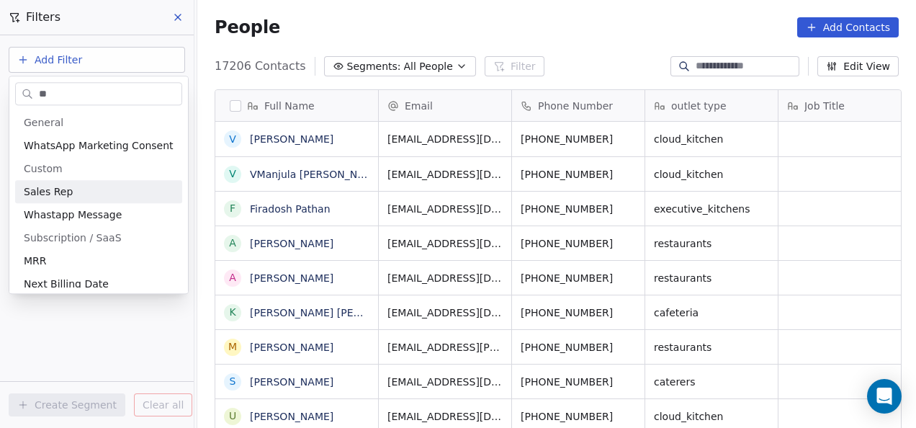
type input "**"
click at [97, 196] on div "Sales Rep" at bounding box center [99, 191] width 150 height 14
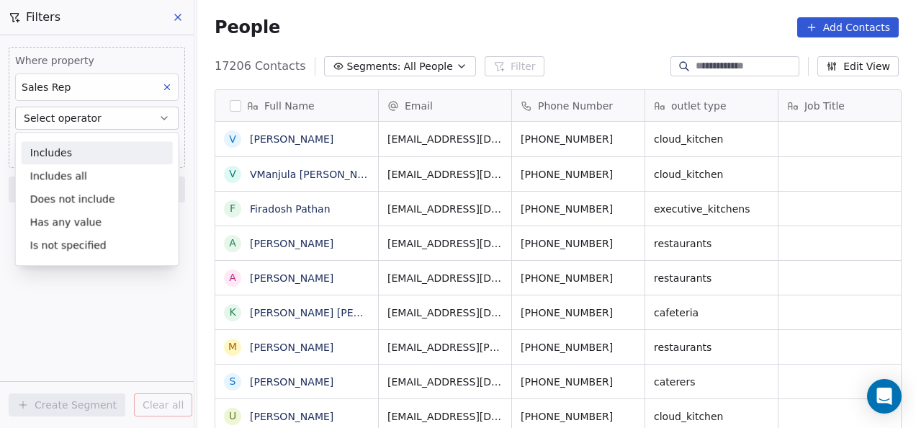
click at [93, 156] on div "Includes" at bounding box center [97, 152] width 151 height 23
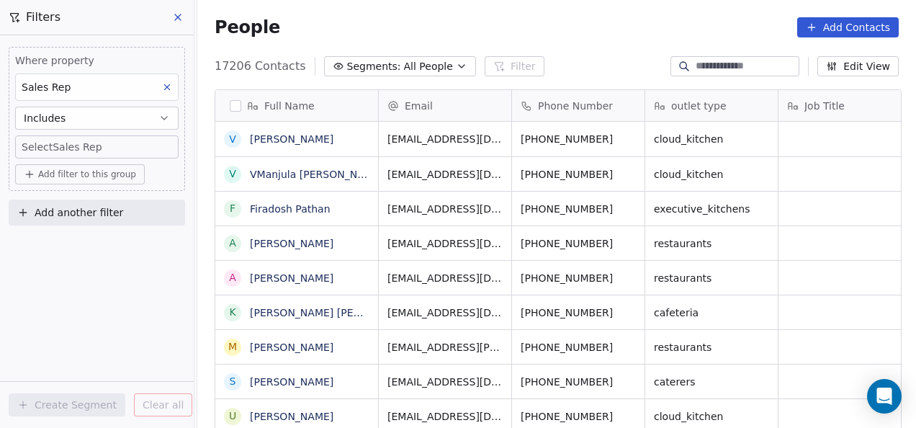
click at [89, 164] on button "Add filter to this group" at bounding box center [80, 174] width 130 height 20
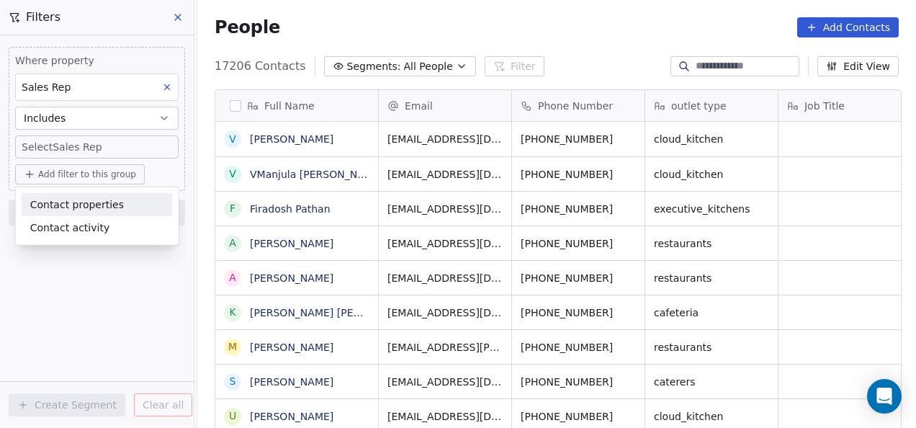
click at [90, 154] on html "On2Cook India Pvt. Ltd. Contacts People Marketing Workflows Campaigns Metrics &…" at bounding box center [458, 214] width 916 height 428
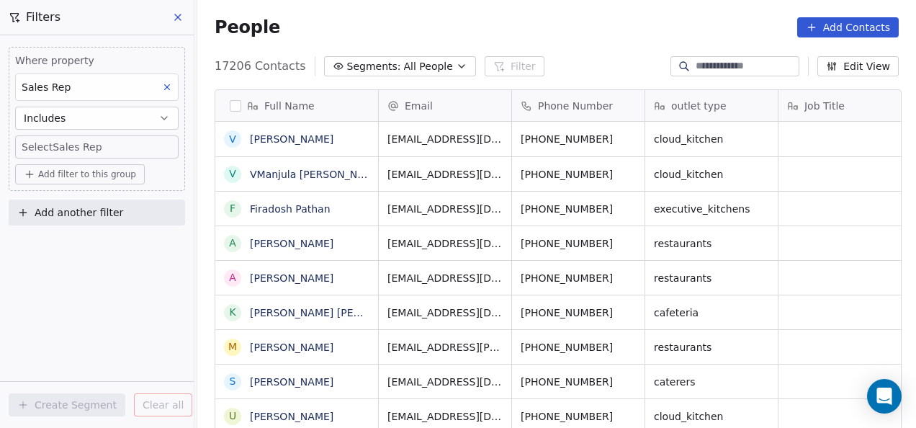
click at [90, 154] on body "On2Cook India Pvt. Ltd. Contacts People Marketing Workflows Campaigns Metrics &…" at bounding box center [458, 214] width 916 height 428
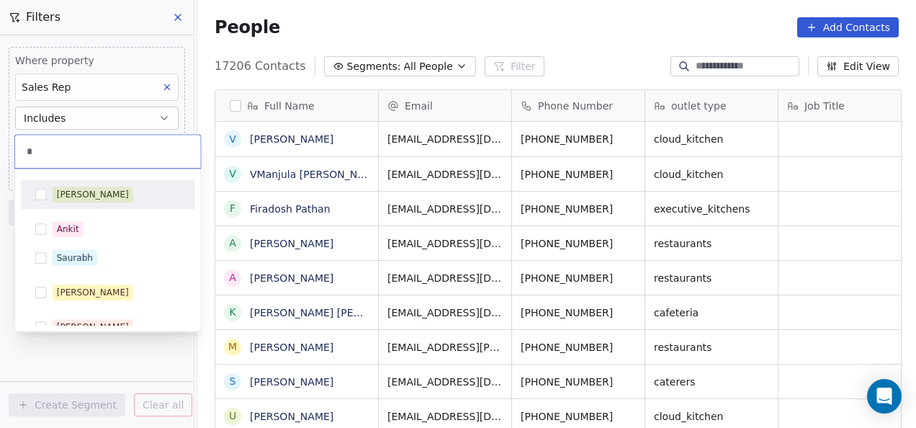
type input "*"
click at [72, 187] on span "[PERSON_NAME]" at bounding box center [93, 195] width 81 height 16
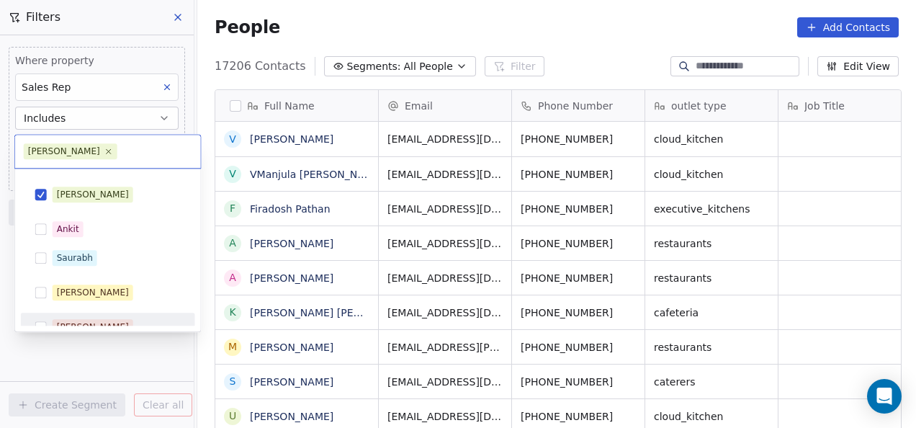
click at [121, 365] on html "On2Cook India Pvt. Ltd. Contacts People Marketing Workflows Campaigns Metrics &…" at bounding box center [458, 214] width 916 height 428
